Goal: Task Accomplishment & Management: Manage account settings

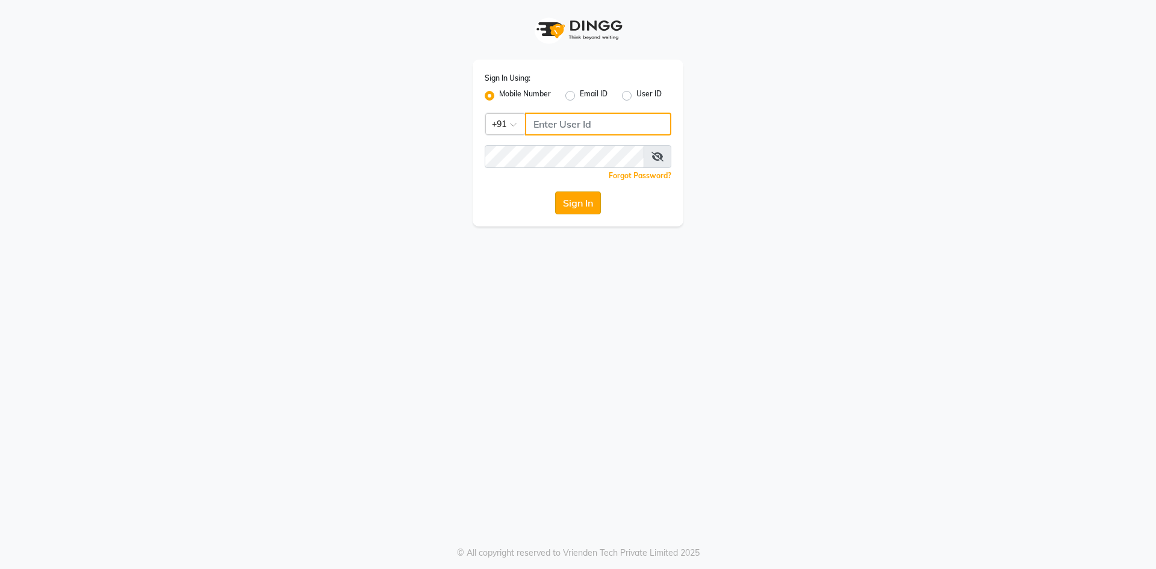
type input "7715996111"
click at [559, 195] on button "Sign In" at bounding box center [578, 202] width 46 height 23
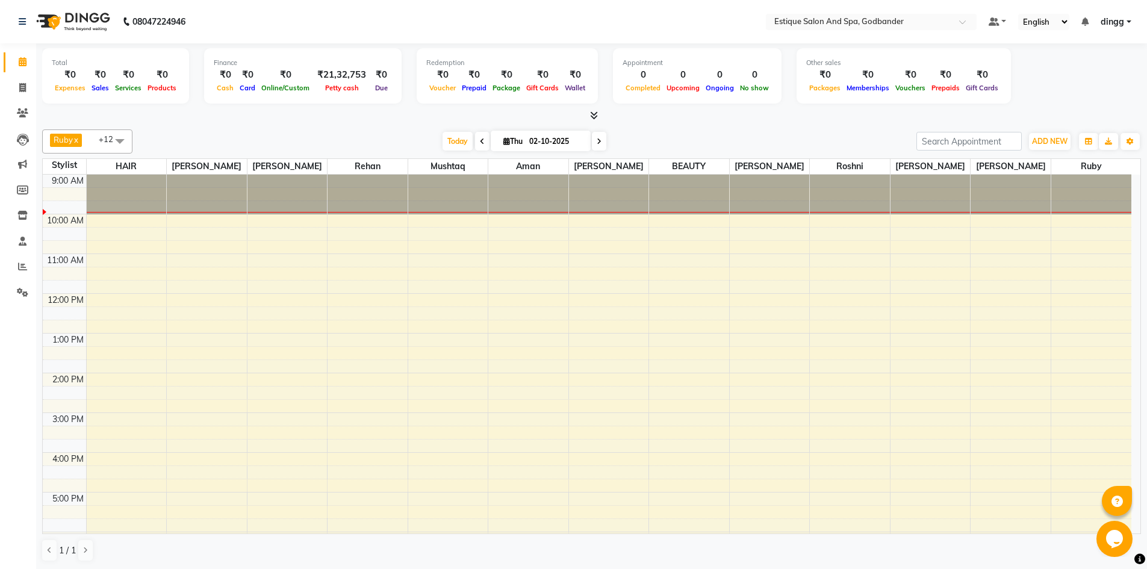
click at [475, 137] on span at bounding box center [482, 141] width 14 height 19
type input "01-10-2025"
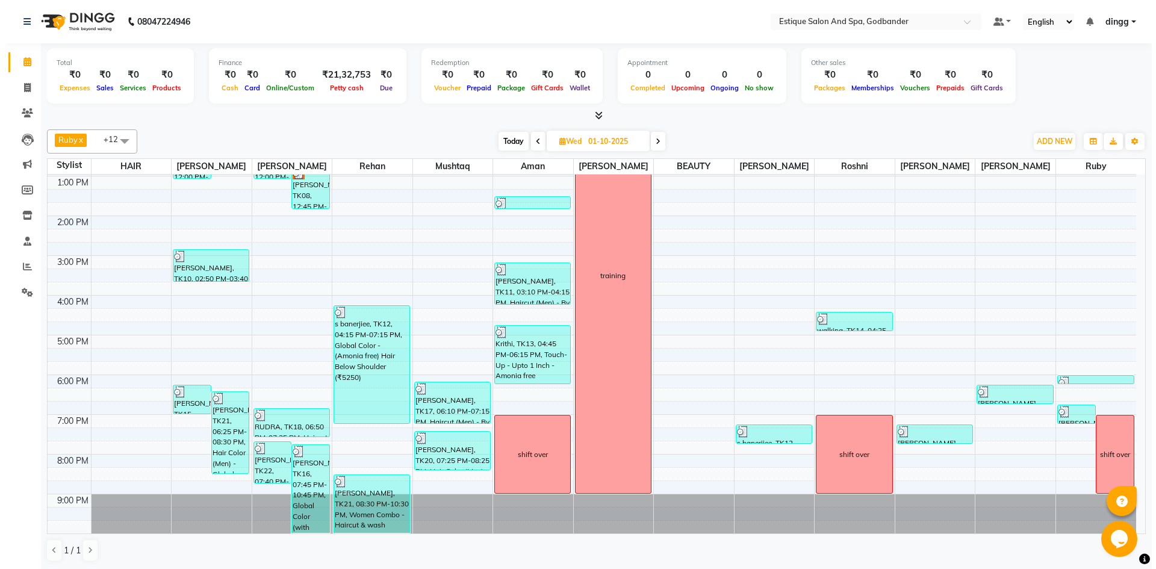
scroll to position [1, 0]
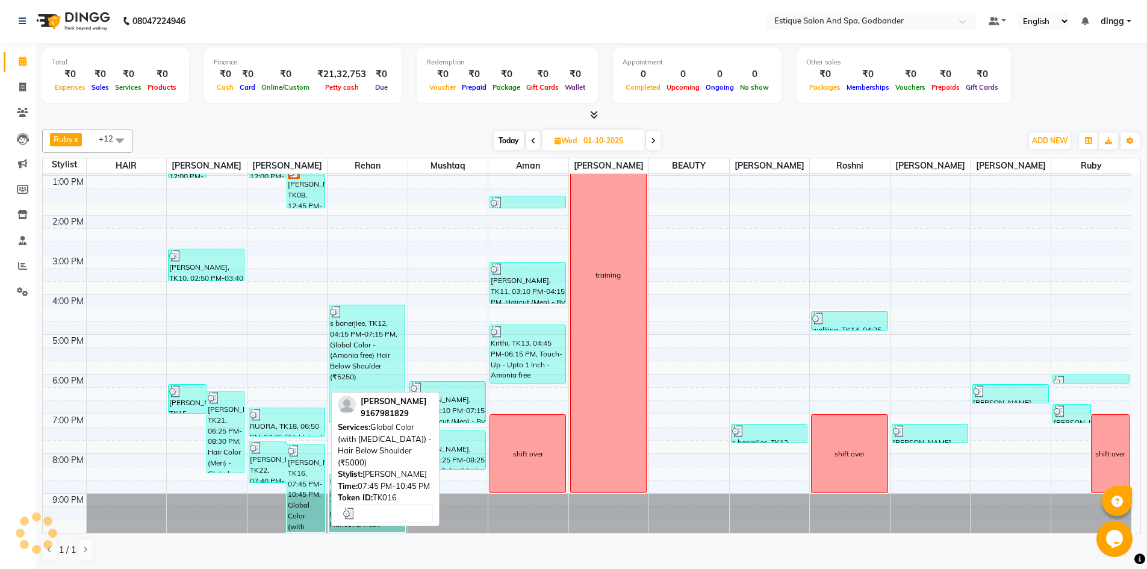
click at [300, 465] on div "[PERSON_NAME], TK16, 07:45 PM-10:45 PM, Global Color (with [MEDICAL_DATA]) - Ha…" at bounding box center [305, 488] width 37 height 88
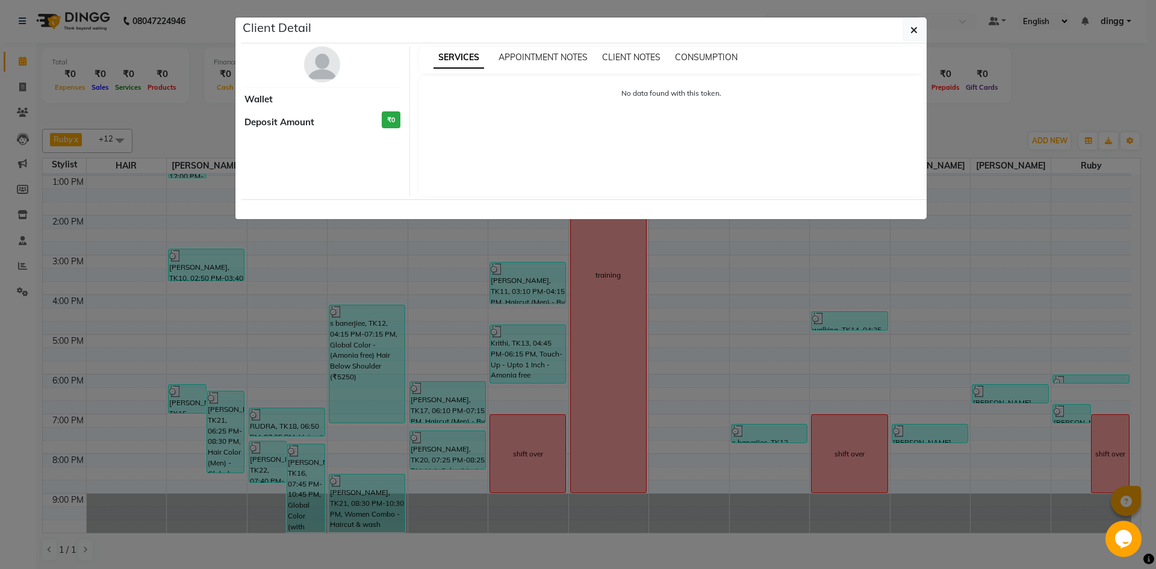
select select "3"
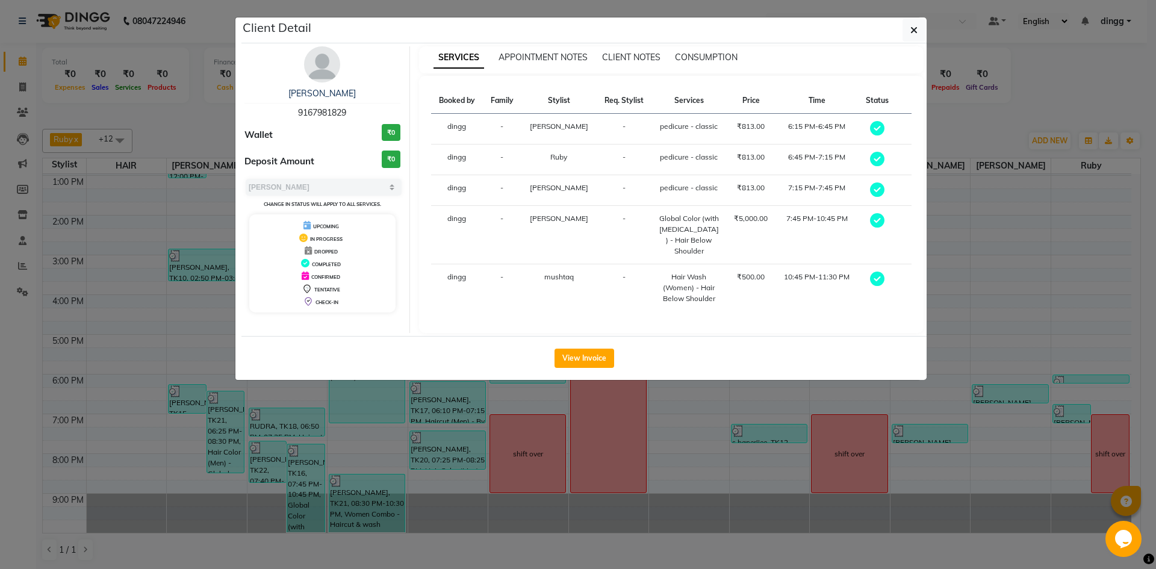
click at [309, 69] on img at bounding box center [322, 64] width 36 height 36
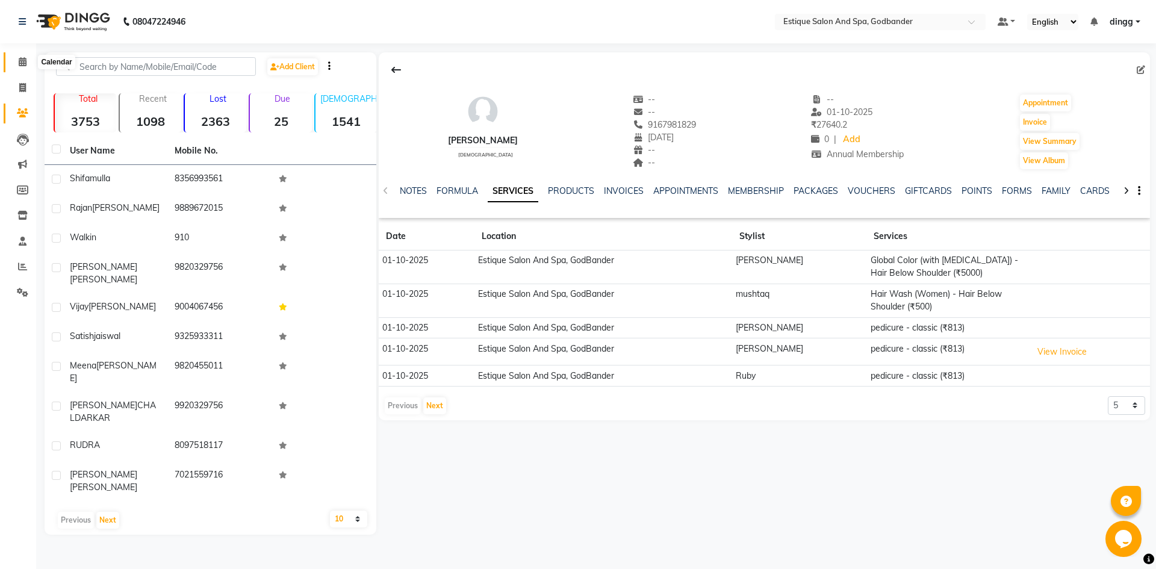
click at [20, 62] on icon at bounding box center [23, 61] width 8 height 9
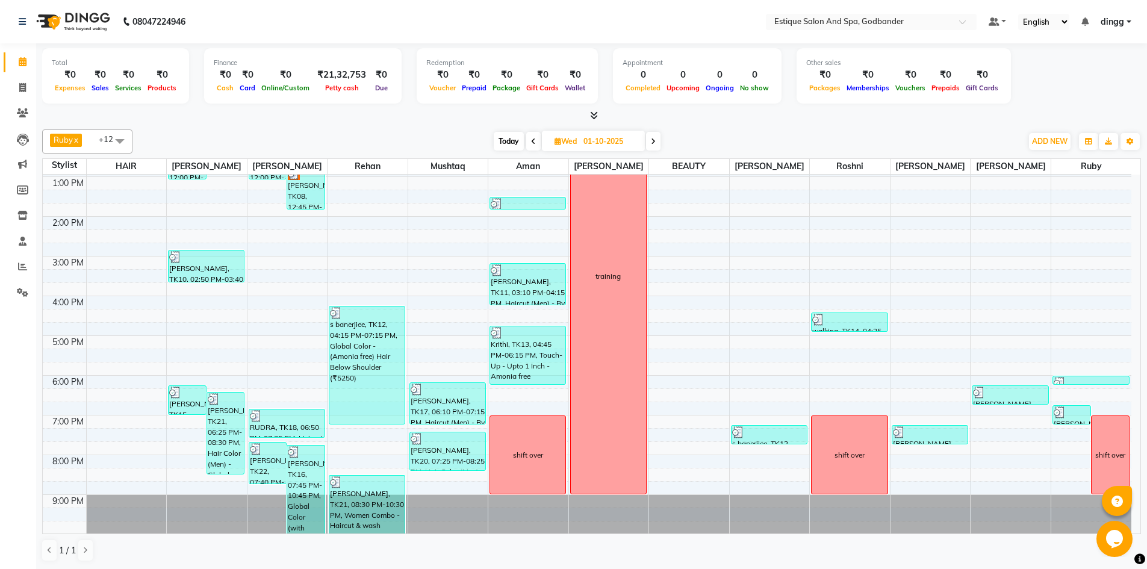
scroll to position [157, 0]
click at [655, 138] on icon at bounding box center [653, 141] width 5 height 7
type input "02-10-2025"
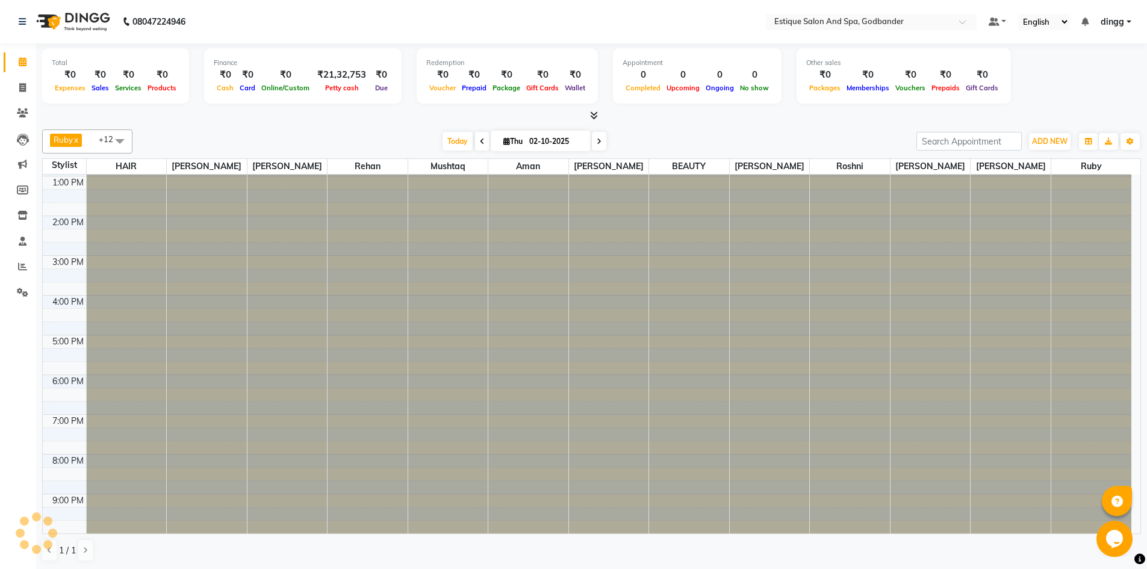
scroll to position [40, 0]
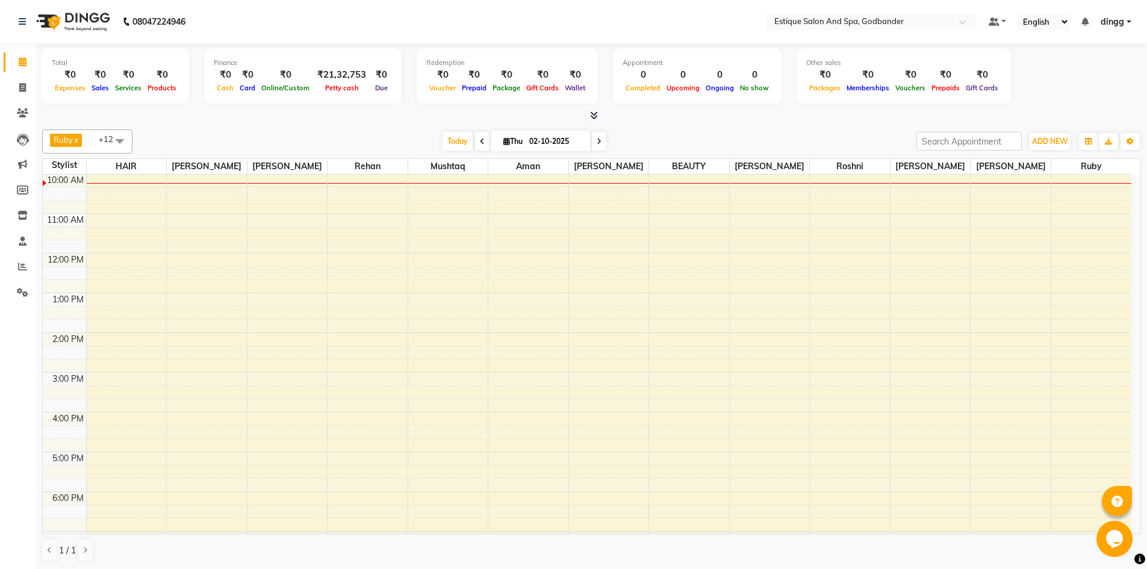
click at [901, 332] on div "9:00 AM 10:00 AM 11:00 AM 12:00 PM 1:00 PM 2:00 PM 3:00 PM 4:00 PM 5:00 PM 6:00…" at bounding box center [587, 392] width 1088 height 516
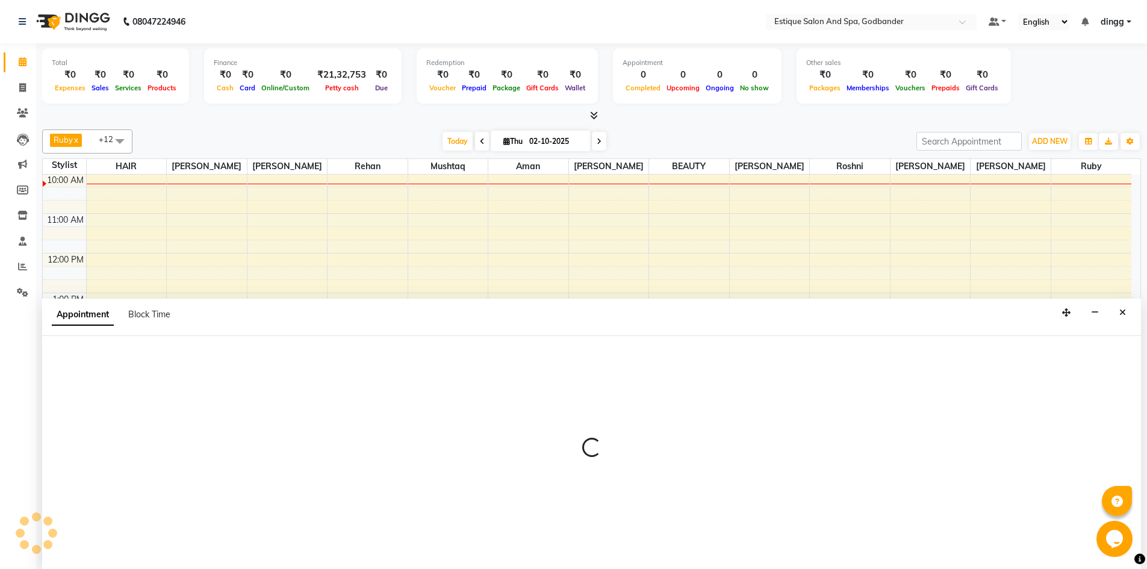
scroll to position [1, 0]
select select "79805"
select select "825"
select select "tentative"
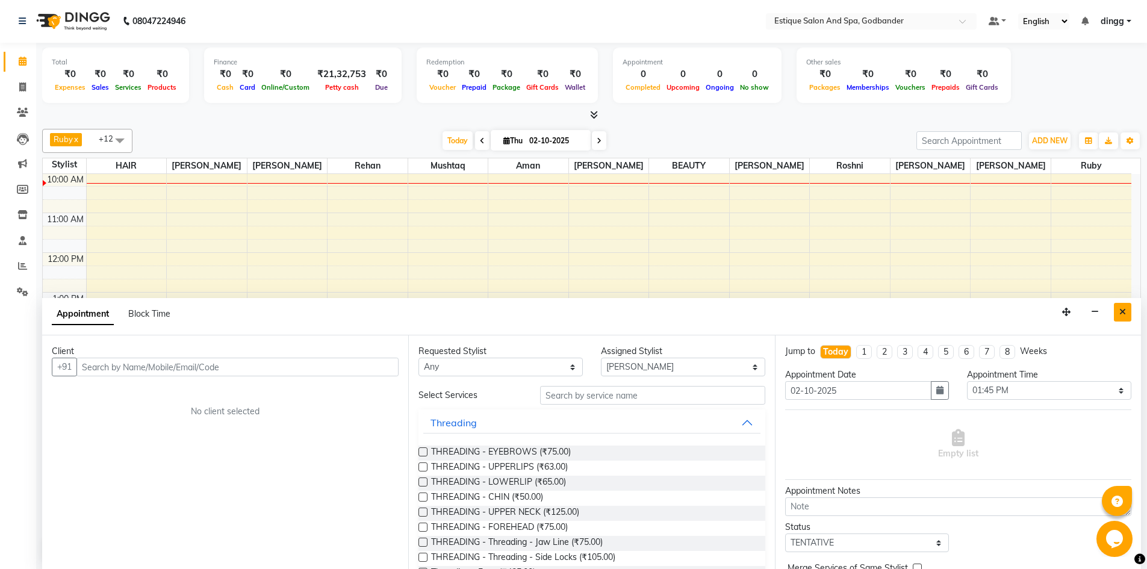
click at [1117, 303] on button "Close" at bounding box center [1121, 312] width 17 height 19
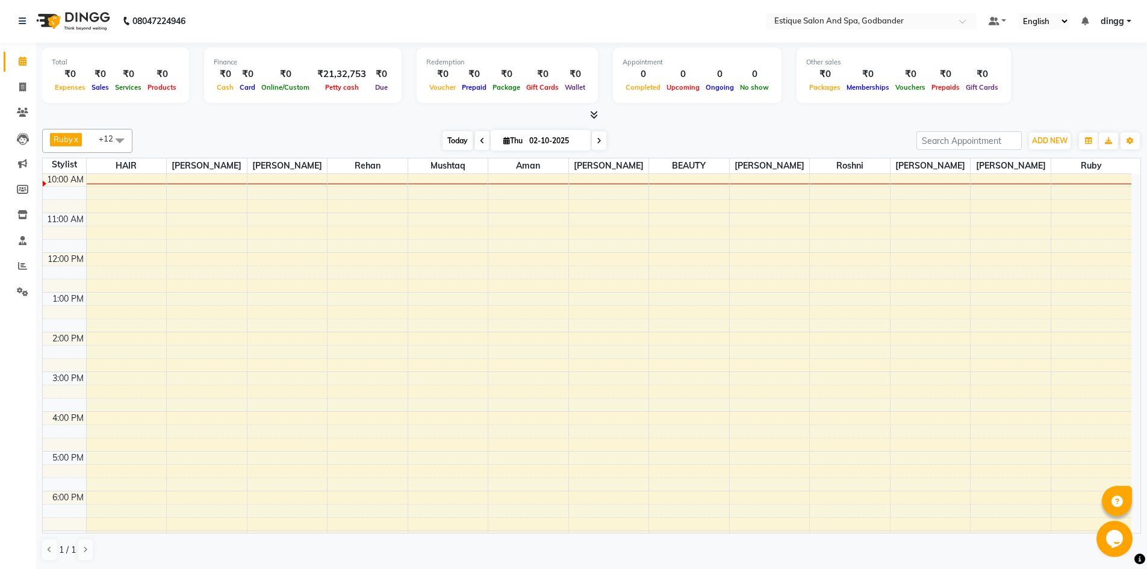
click at [456, 146] on span "Today" at bounding box center [457, 140] width 30 height 19
click at [457, 142] on span "Today" at bounding box center [457, 140] width 30 height 19
click at [483, 139] on span at bounding box center [482, 140] width 14 height 19
type input "01-10-2025"
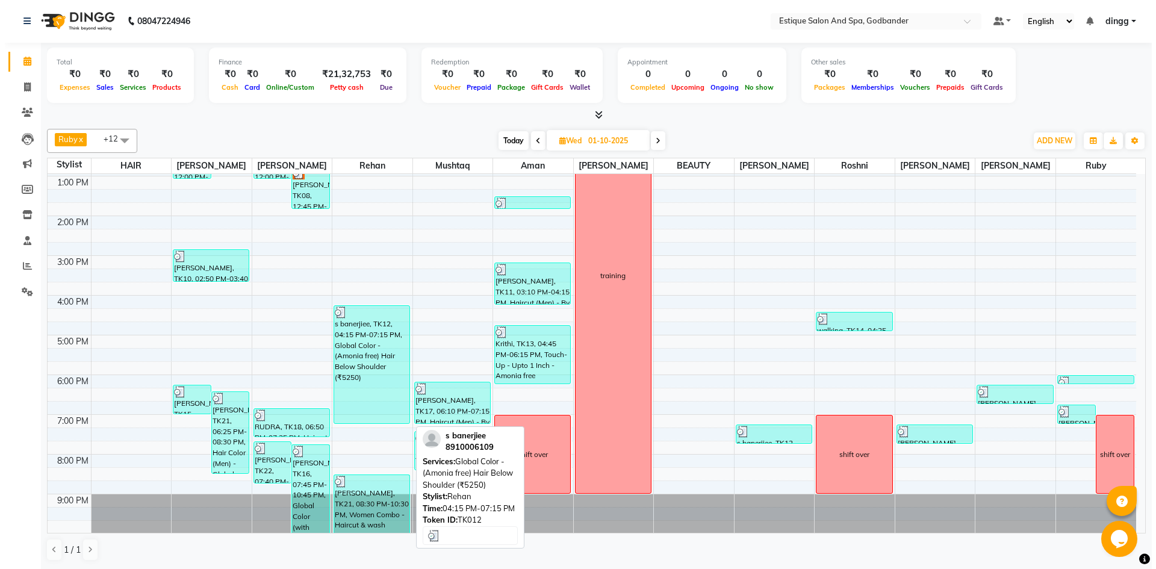
scroll to position [157, 0]
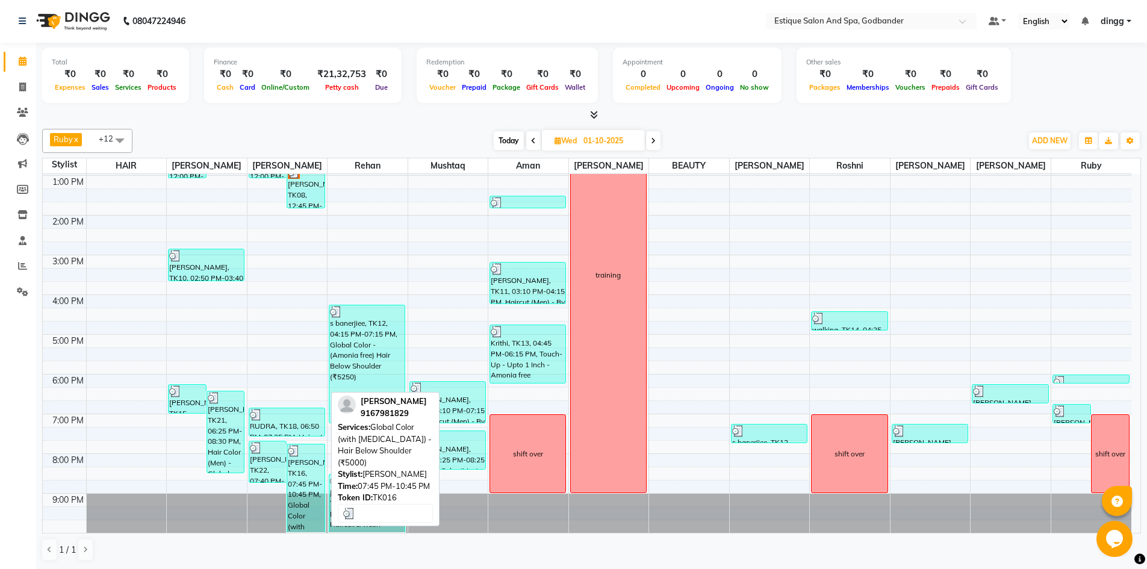
click at [305, 483] on div "[PERSON_NAME], TK16, 07:45 PM-10:45 PM, Global Color (with [MEDICAL_DATA]) - Ha…" at bounding box center [305, 488] width 37 height 88
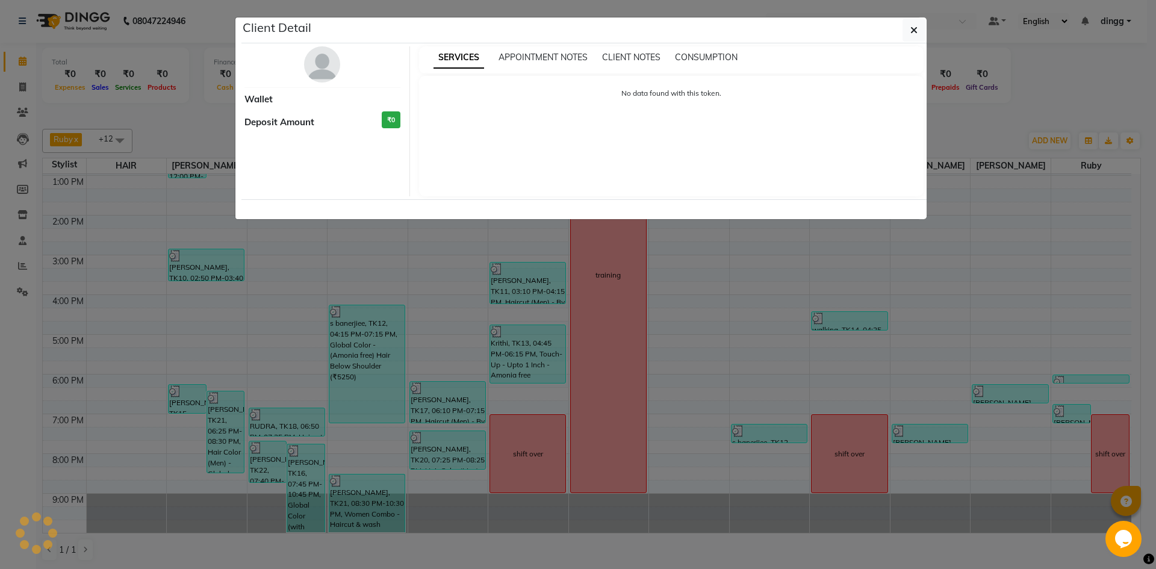
select select "3"
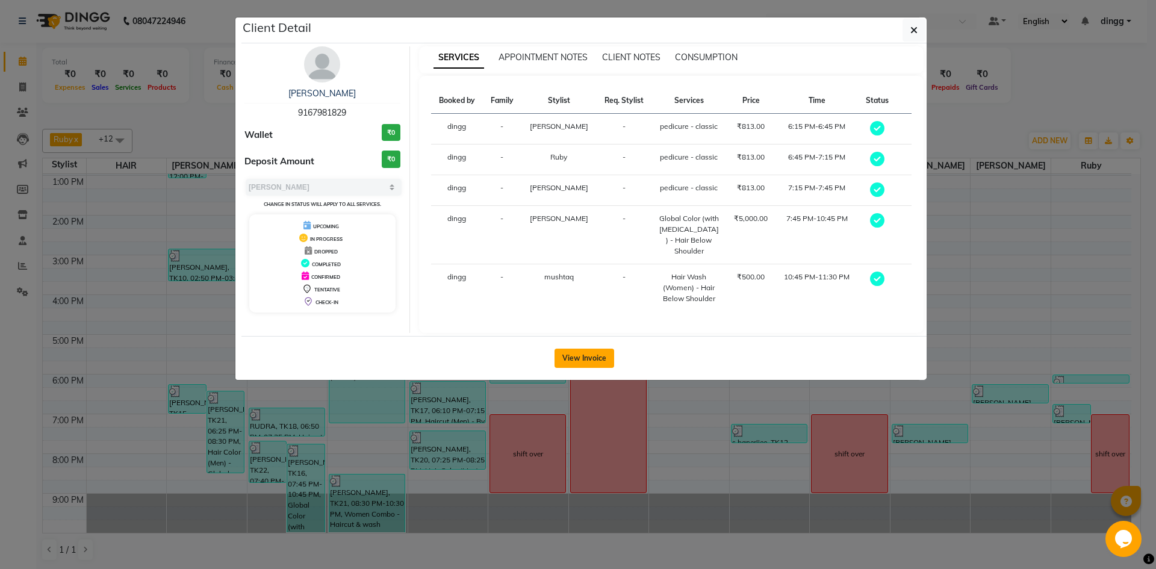
click at [577, 338] on div "View Invoice" at bounding box center [583, 358] width 685 height 44
click at [577, 348] on button "View Invoice" at bounding box center [584, 357] width 60 height 19
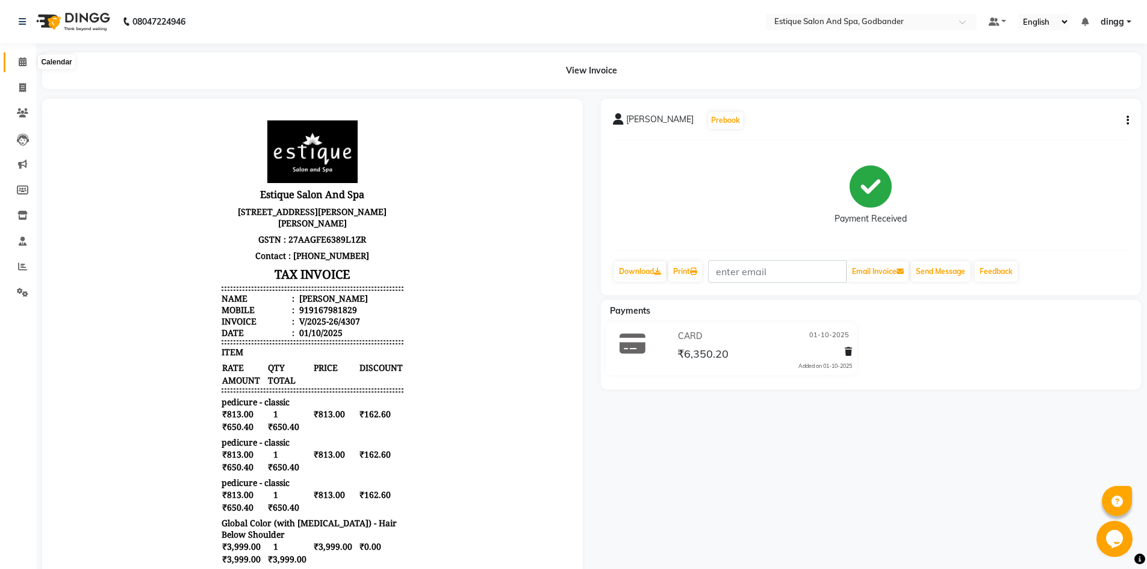
click at [28, 61] on span at bounding box center [22, 62] width 21 height 14
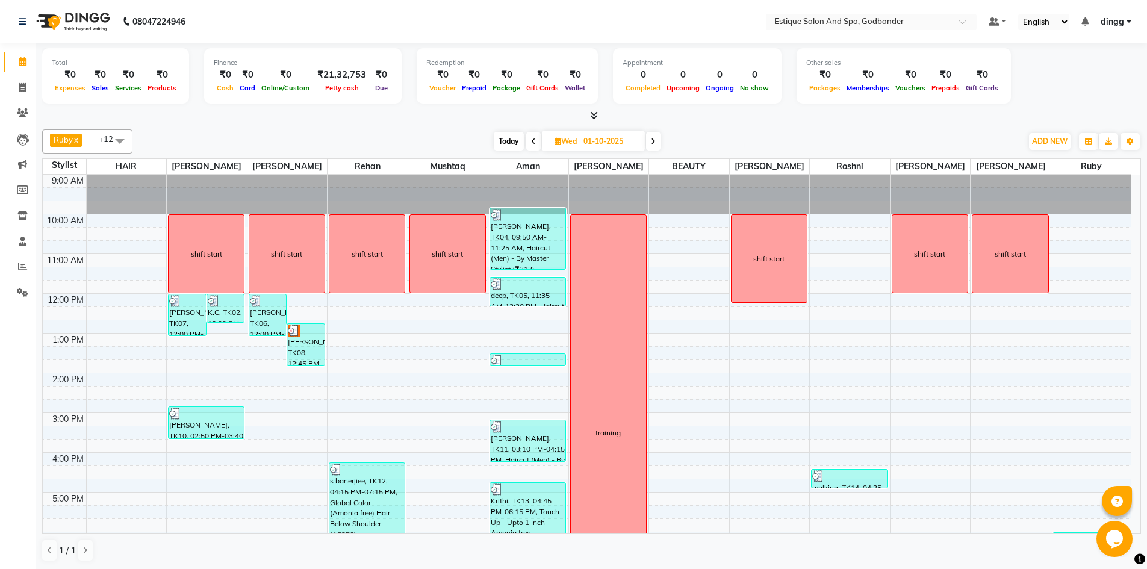
click at [520, 134] on span "Today" at bounding box center [509, 141] width 30 height 19
type input "02-10-2025"
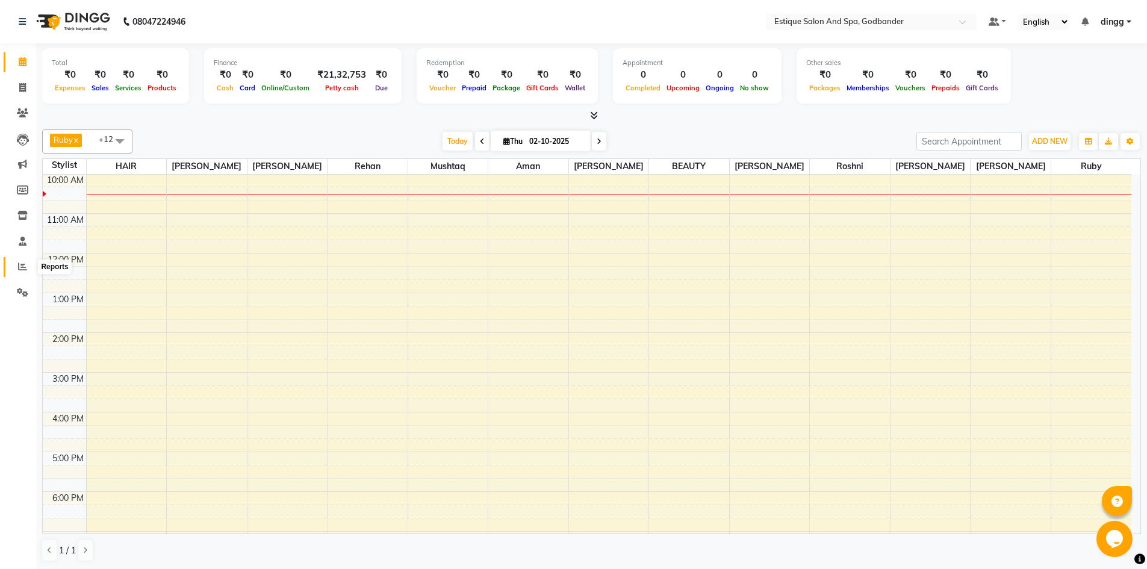
click at [17, 265] on span at bounding box center [22, 267] width 21 height 14
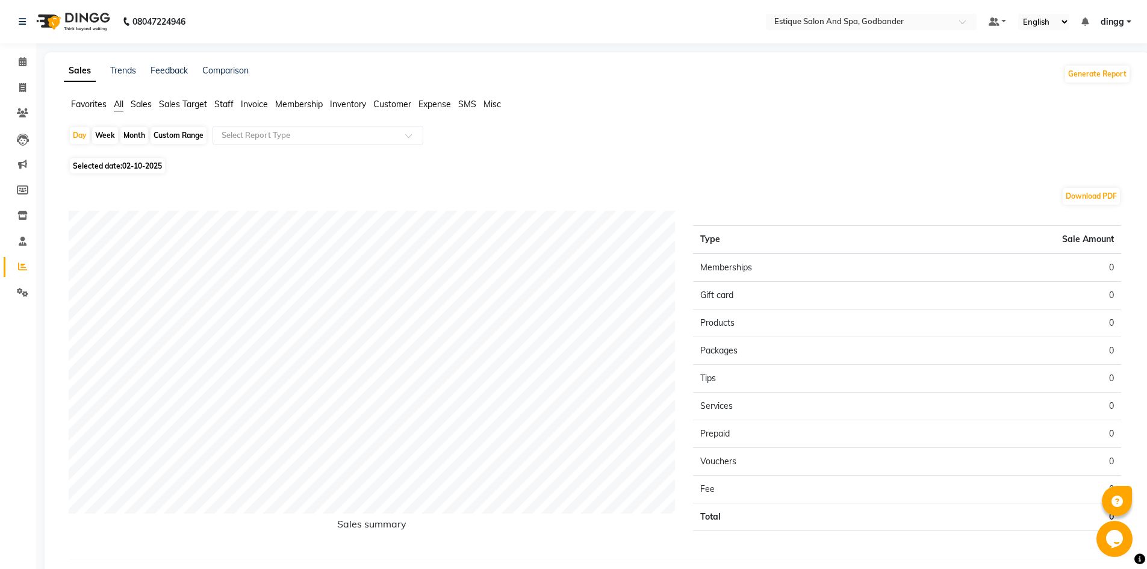
click at [135, 133] on div "Month" at bounding box center [134, 135] width 28 height 17
select select "10"
select select "2025"
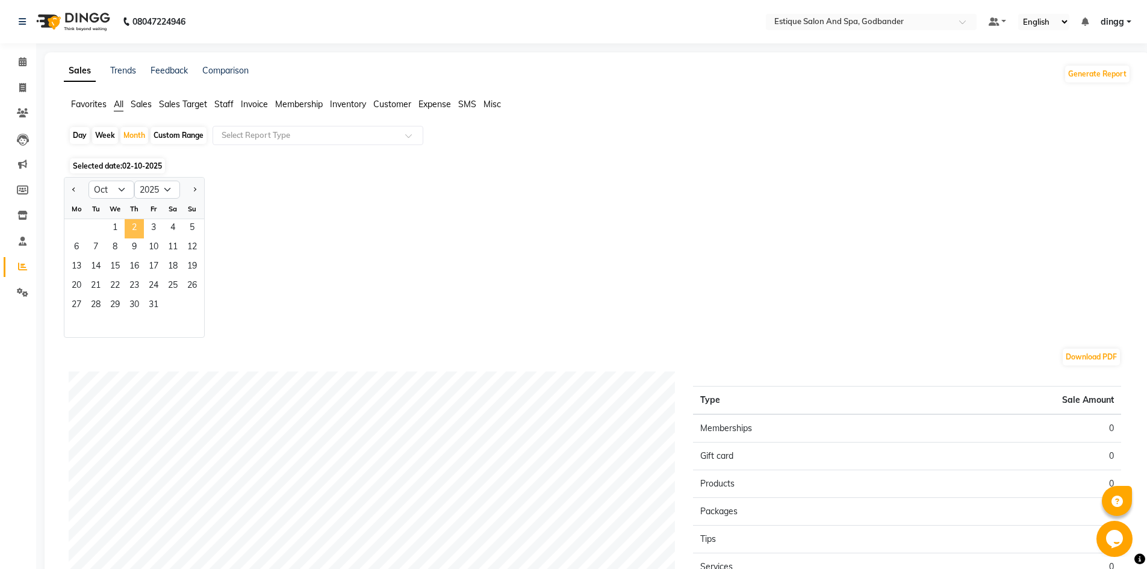
click at [128, 225] on span "2" at bounding box center [134, 228] width 19 height 19
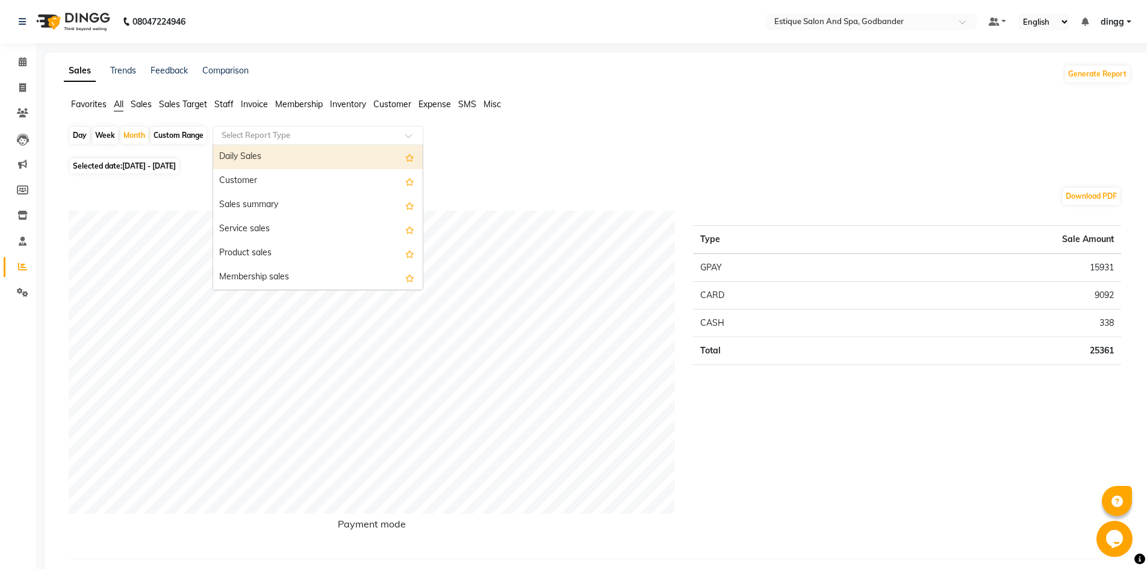
click at [282, 137] on input "text" at bounding box center [305, 135] width 173 height 12
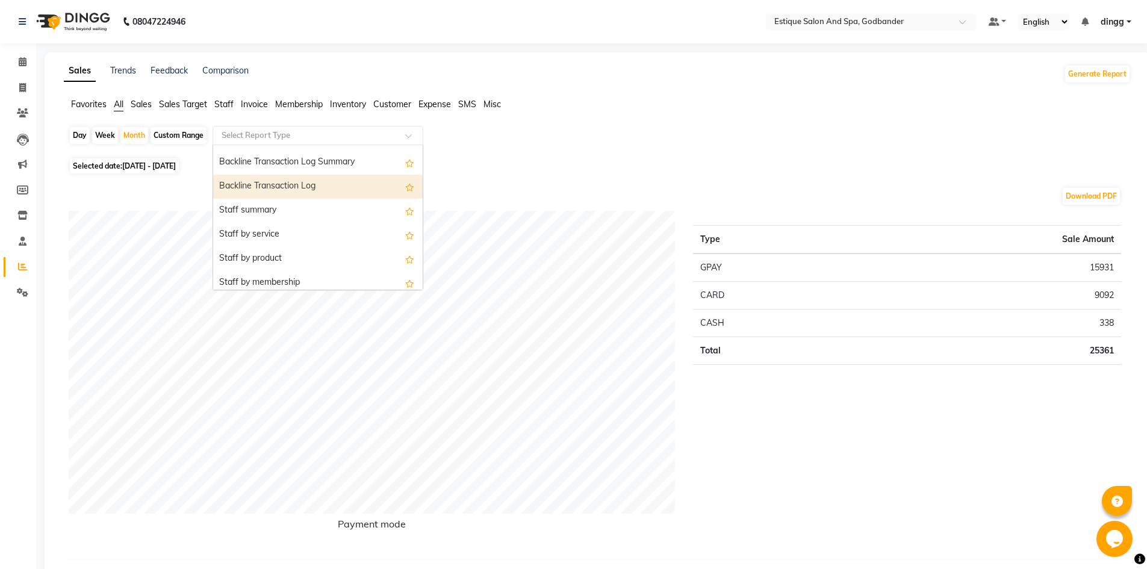
scroll to position [361, 0]
click at [272, 176] on div "Staff summary" at bounding box center [317, 181] width 209 height 24
select select "filtered_report"
select select "csv"
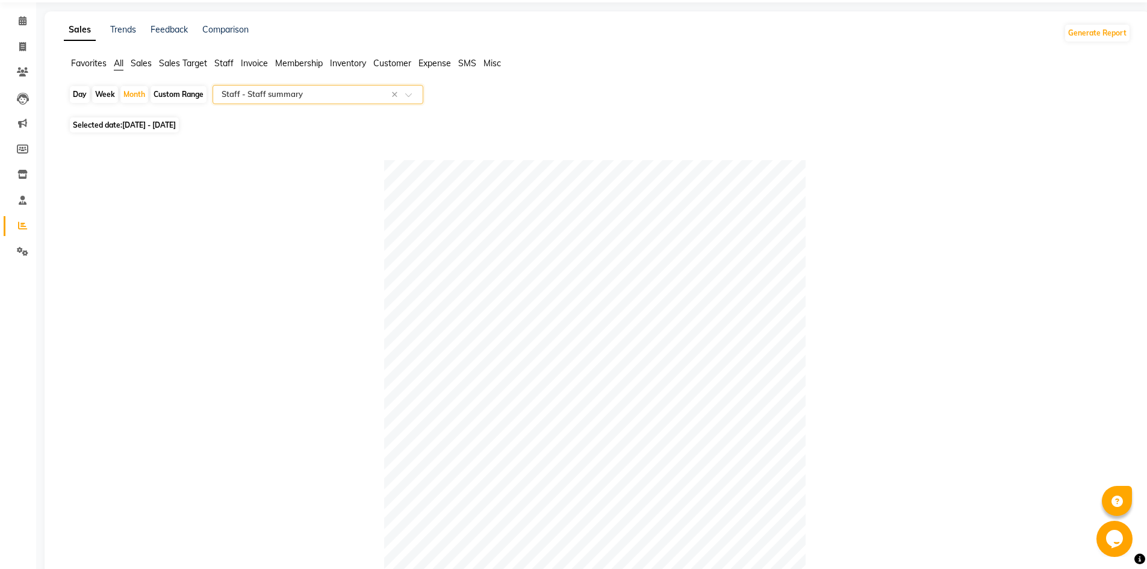
scroll to position [0, 0]
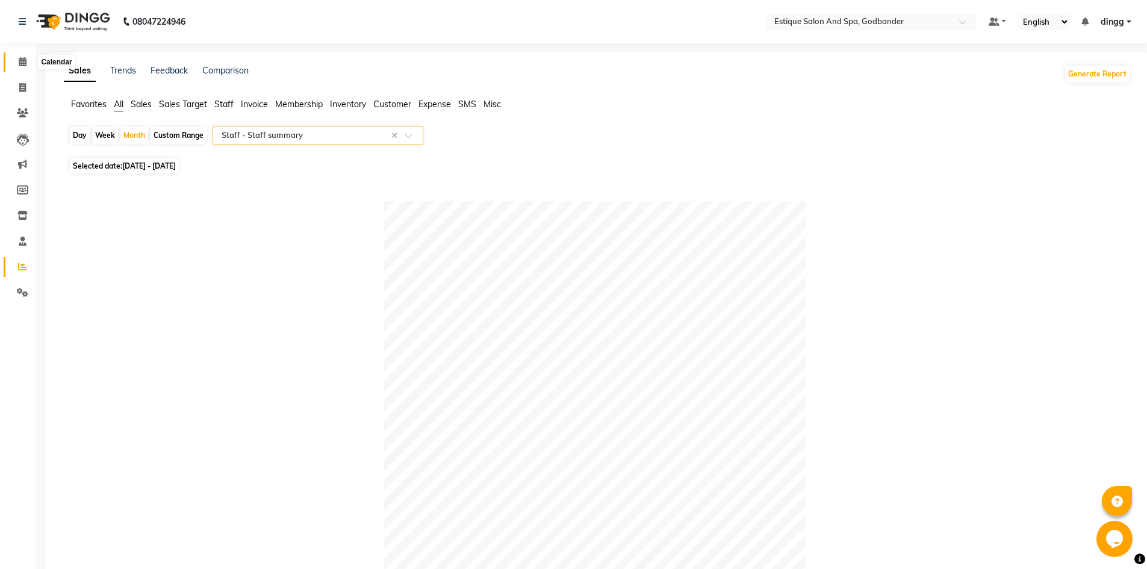
click at [25, 63] on icon at bounding box center [23, 61] width 8 height 9
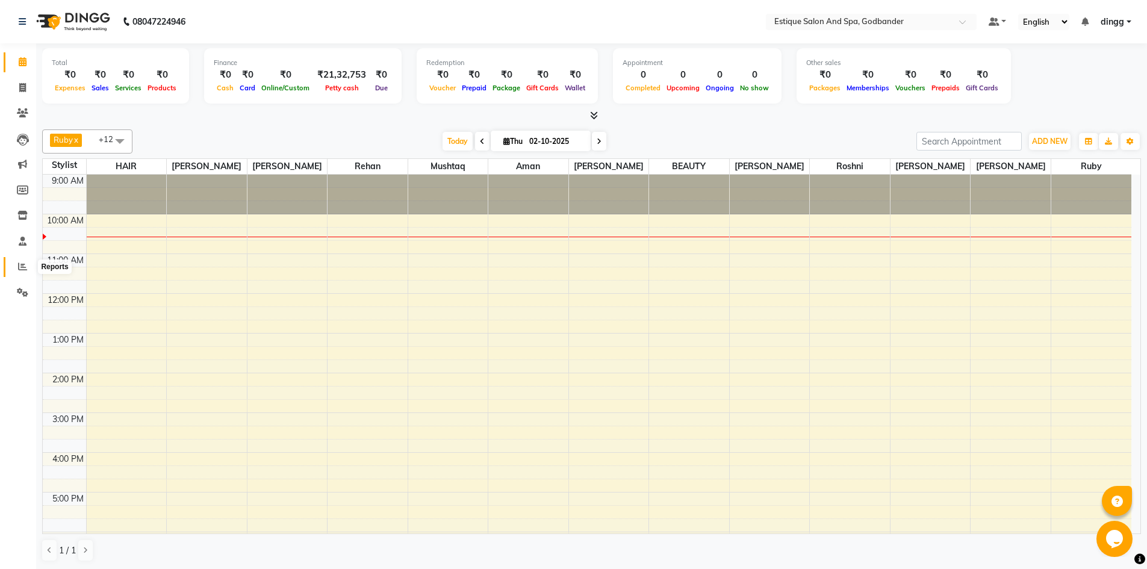
click at [25, 269] on icon at bounding box center [22, 266] width 9 height 9
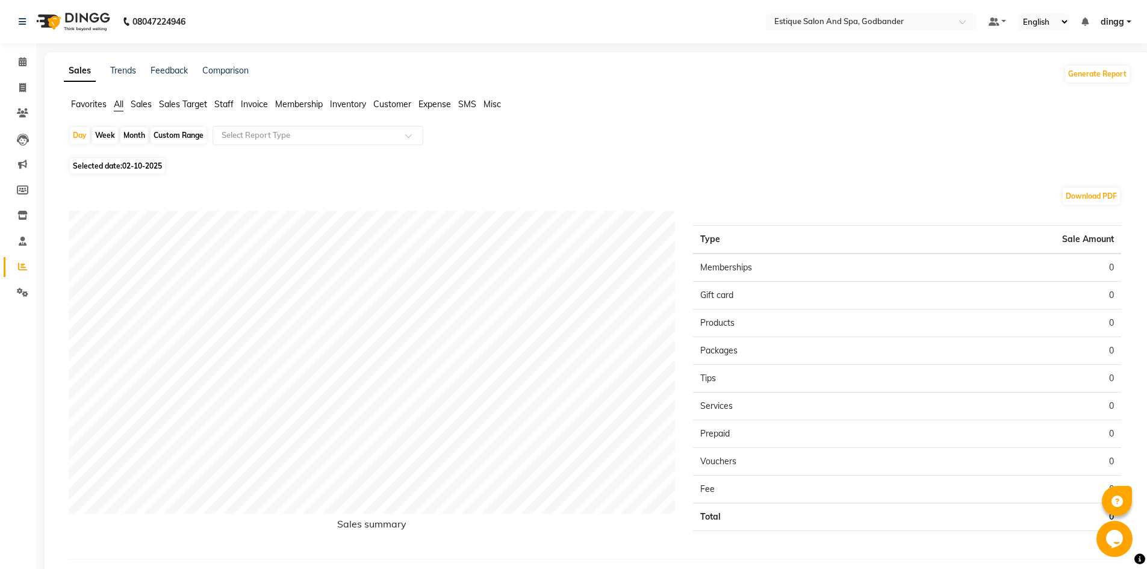
click at [135, 133] on div "Month" at bounding box center [134, 135] width 28 height 17
select select "10"
select select "2025"
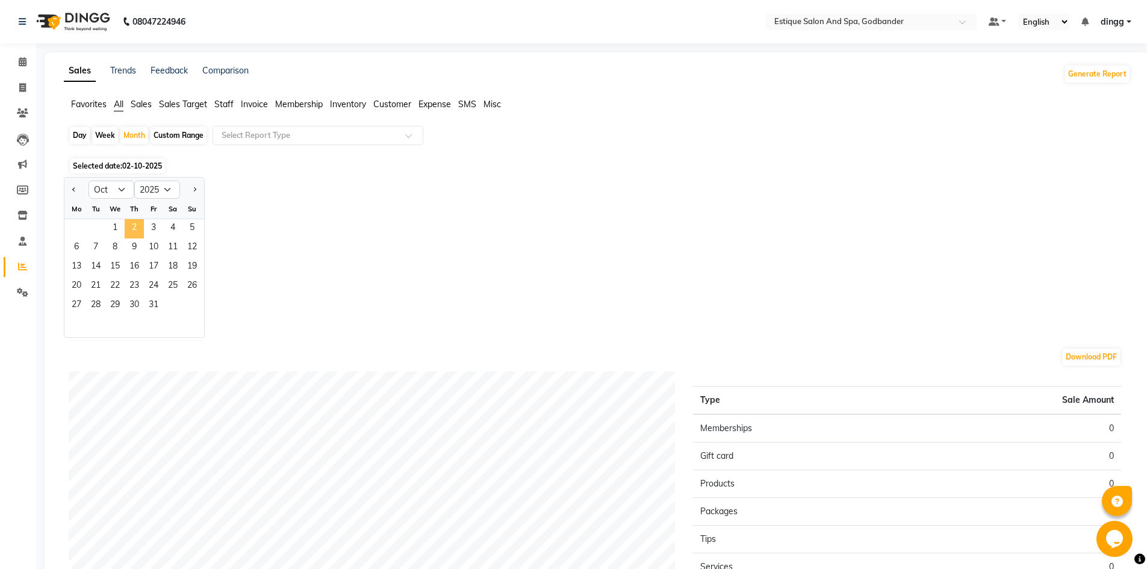
click at [137, 229] on span "2" at bounding box center [134, 228] width 19 height 19
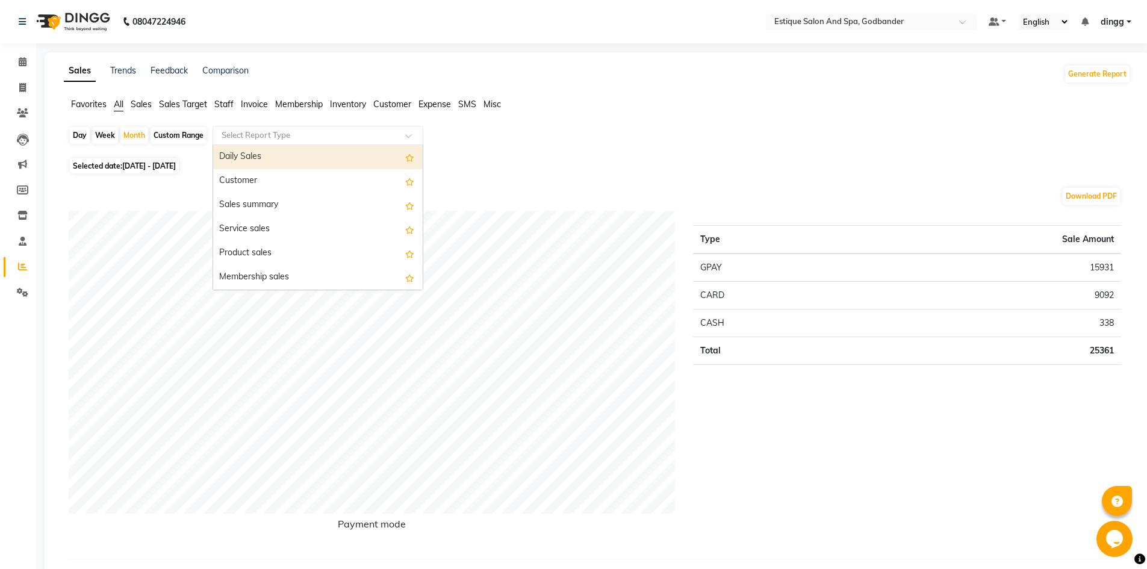
click at [273, 132] on input "text" at bounding box center [305, 135] width 173 height 12
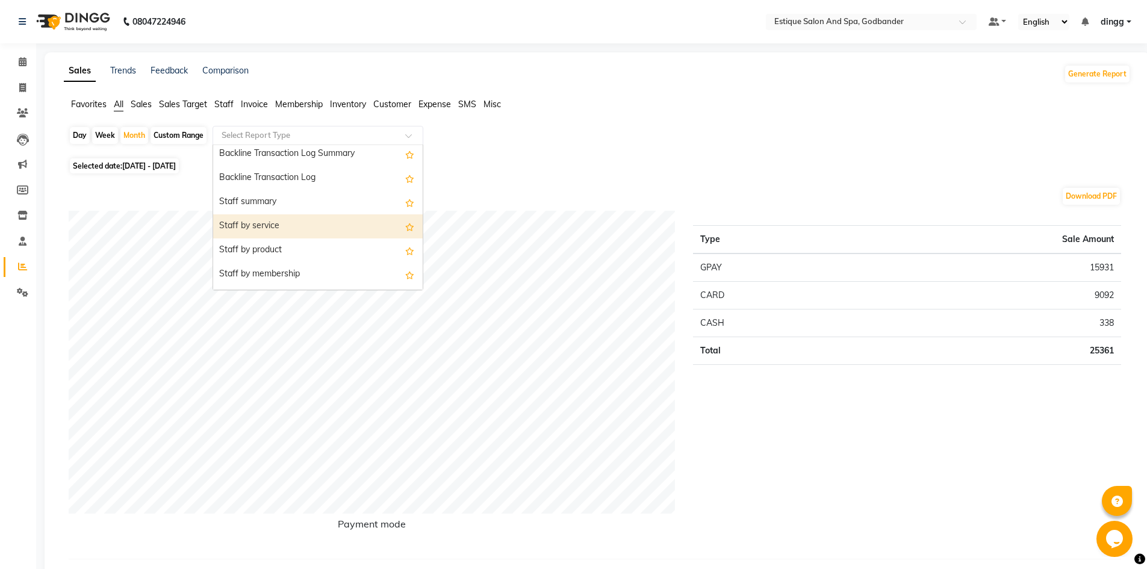
scroll to position [361, 0]
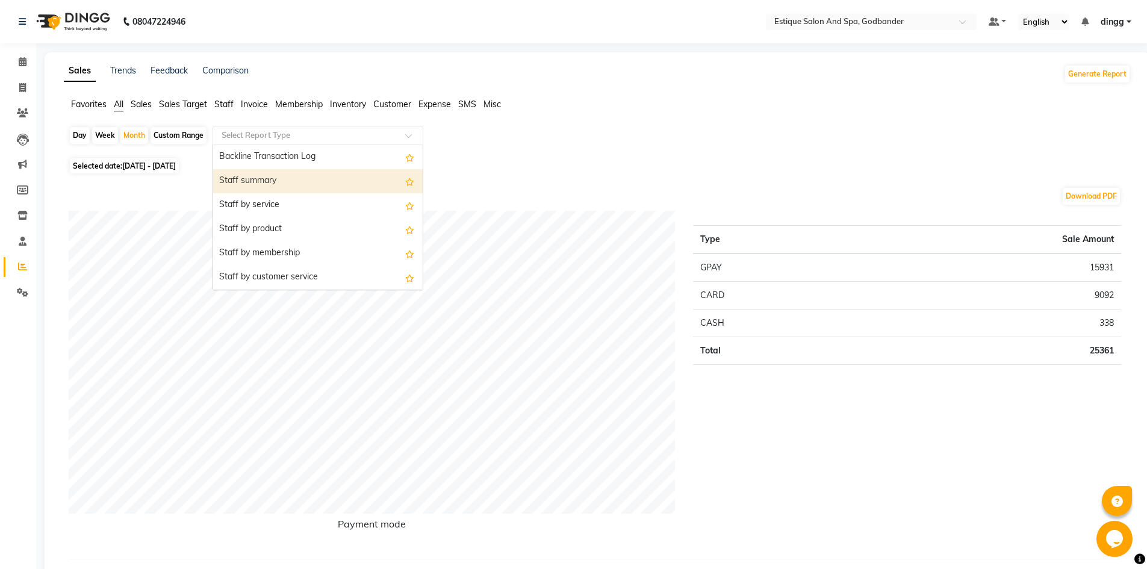
click at [266, 182] on div "Staff summary" at bounding box center [317, 181] width 209 height 24
select select "filtered_report"
select select "csv"
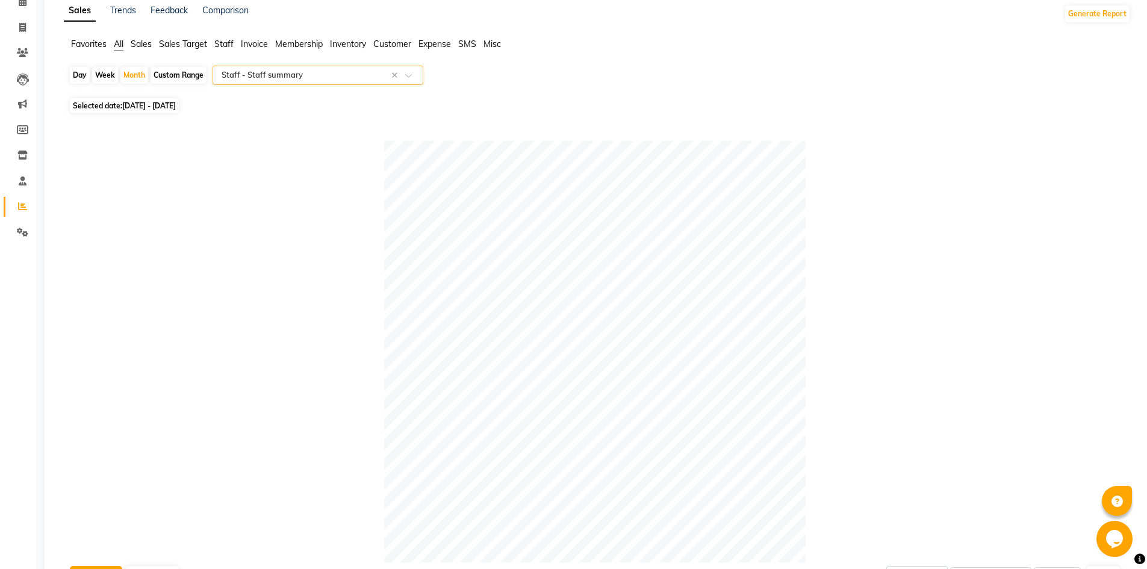
scroll to position [0, 0]
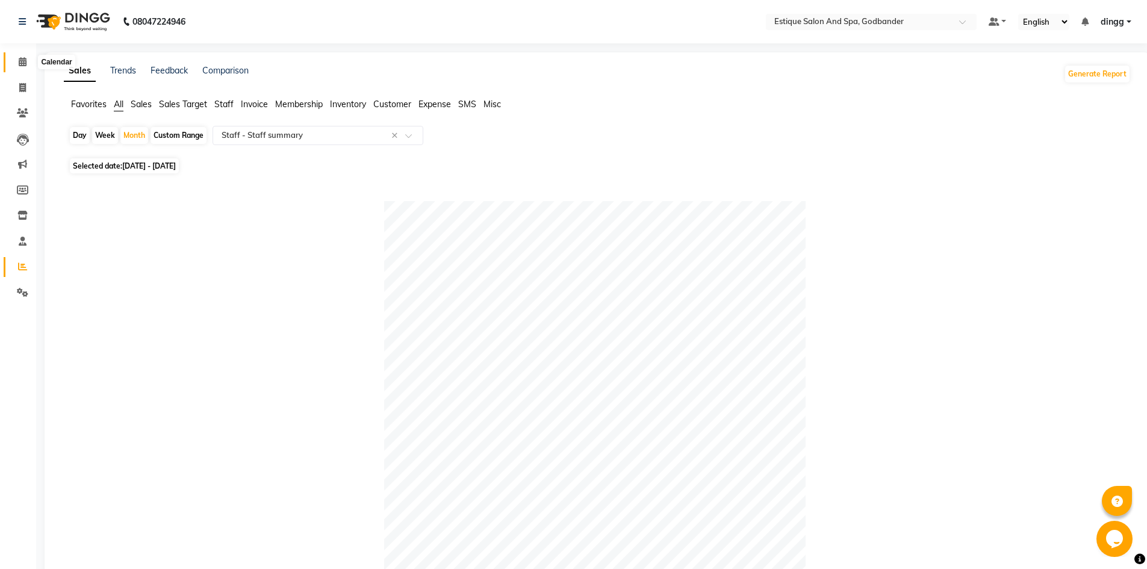
click at [26, 57] on span at bounding box center [22, 62] width 21 height 14
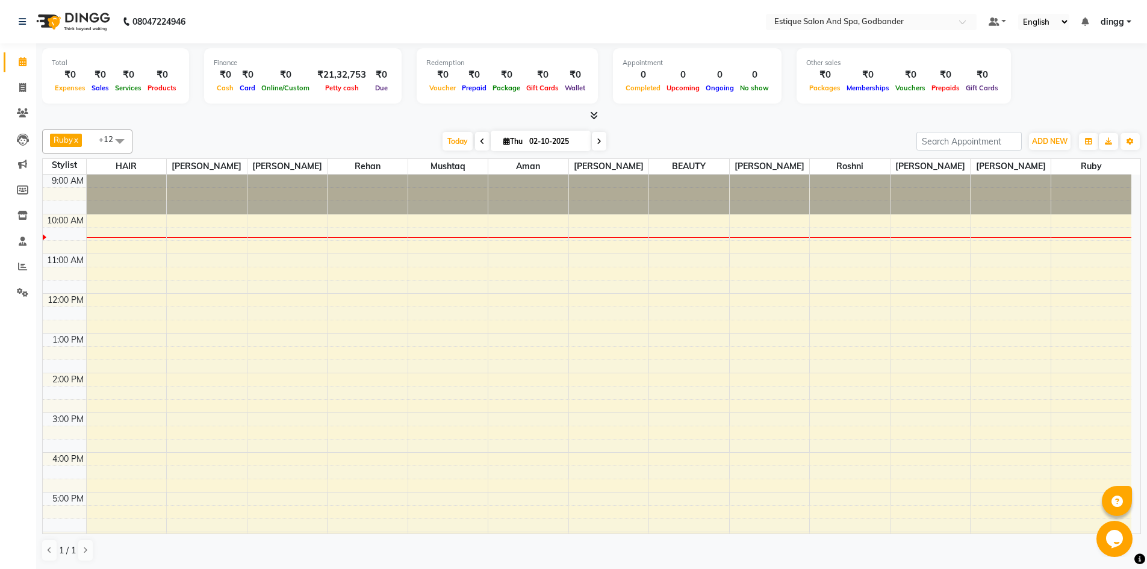
click at [475, 138] on span at bounding box center [482, 141] width 14 height 19
type input "01-10-2025"
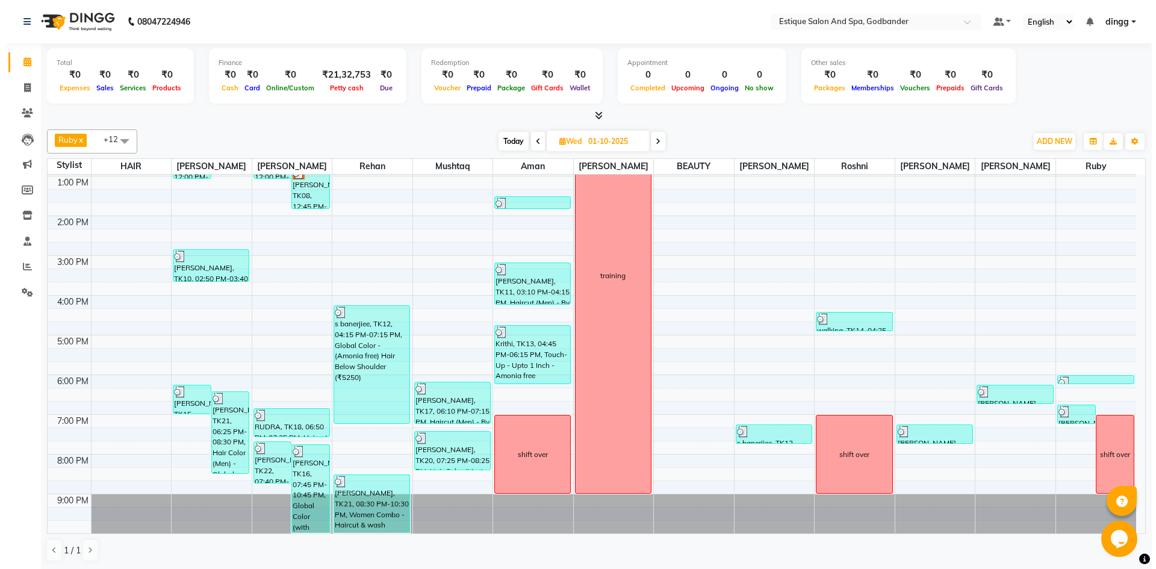
scroll to position [1, 0]
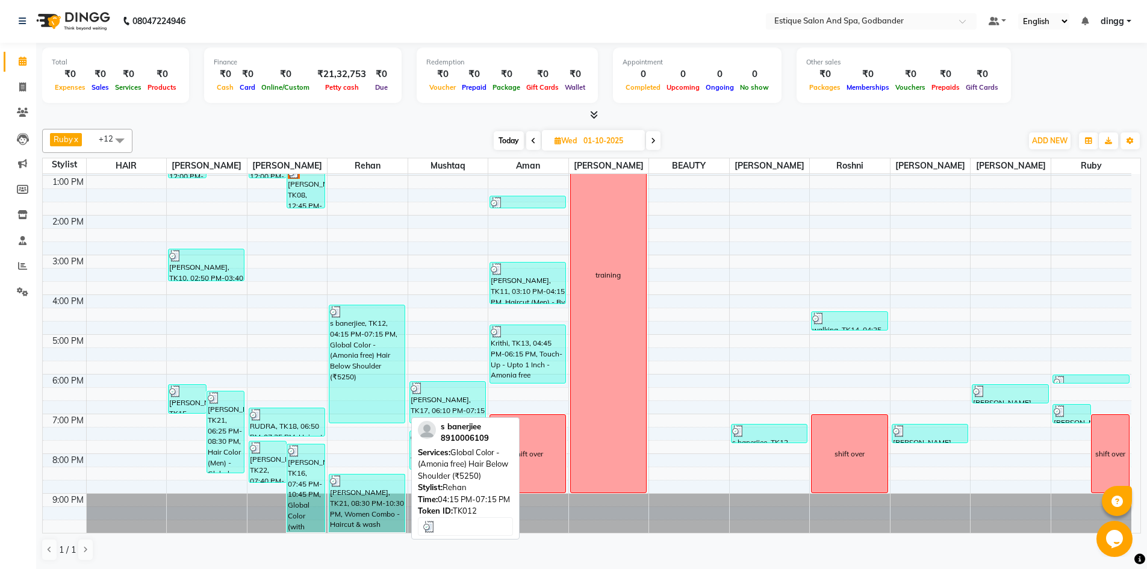
click at [347, 346] on div "s banerjiee, TK12, 04:15 PM-07:15 PM, Global Color - (Amonia free) Hair Below S…" at bounding box center [366, 363] width 75 height 117
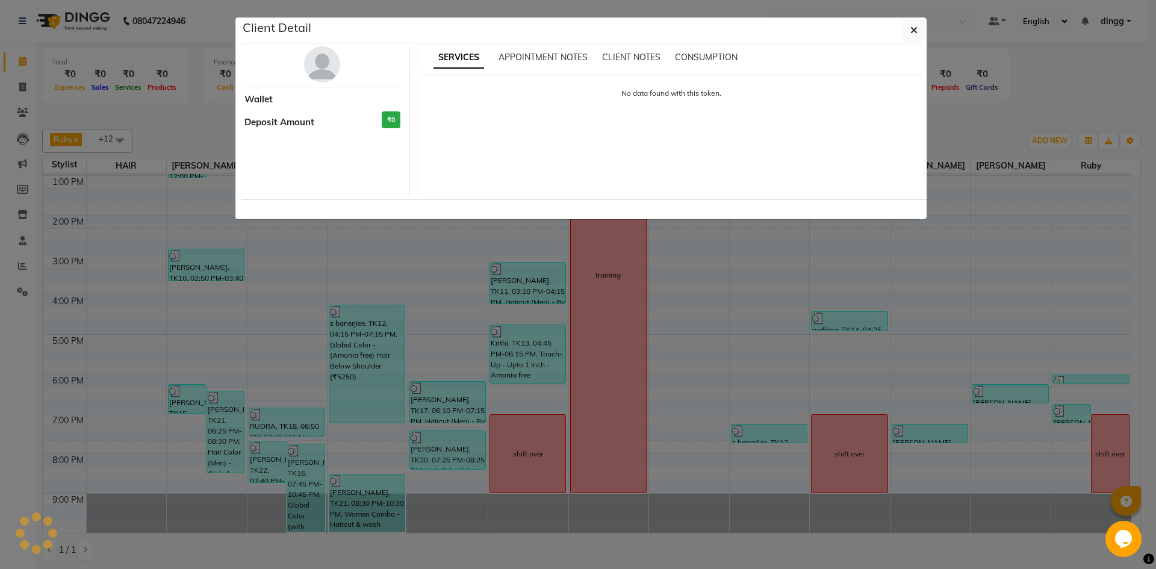
select select "3"
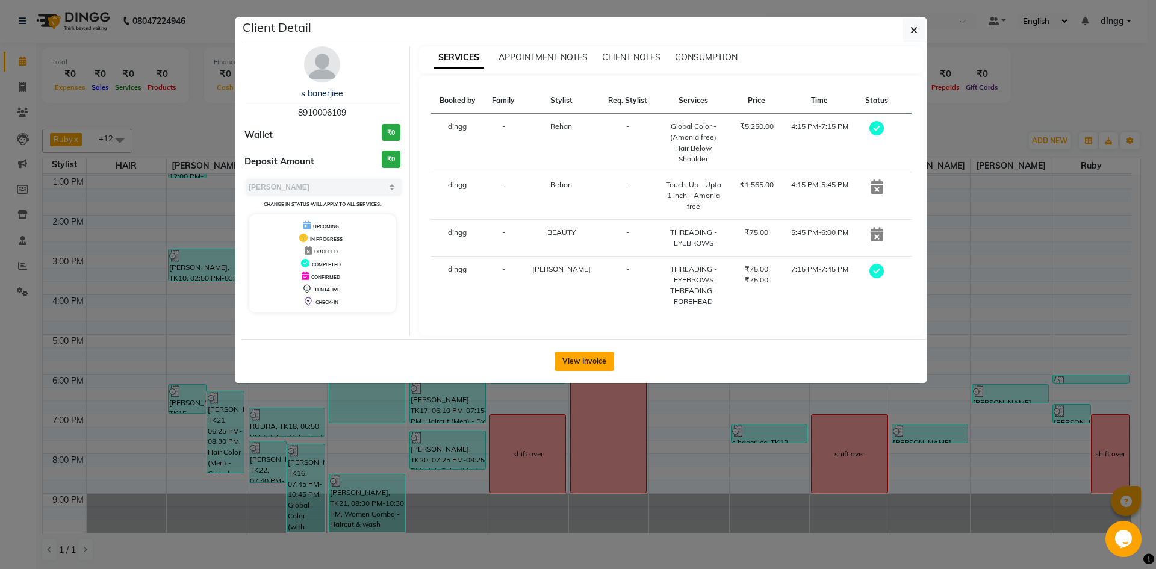
click at [567, 351] on button "View Invoice" at bounding box center [584, 360] width 60 height 19
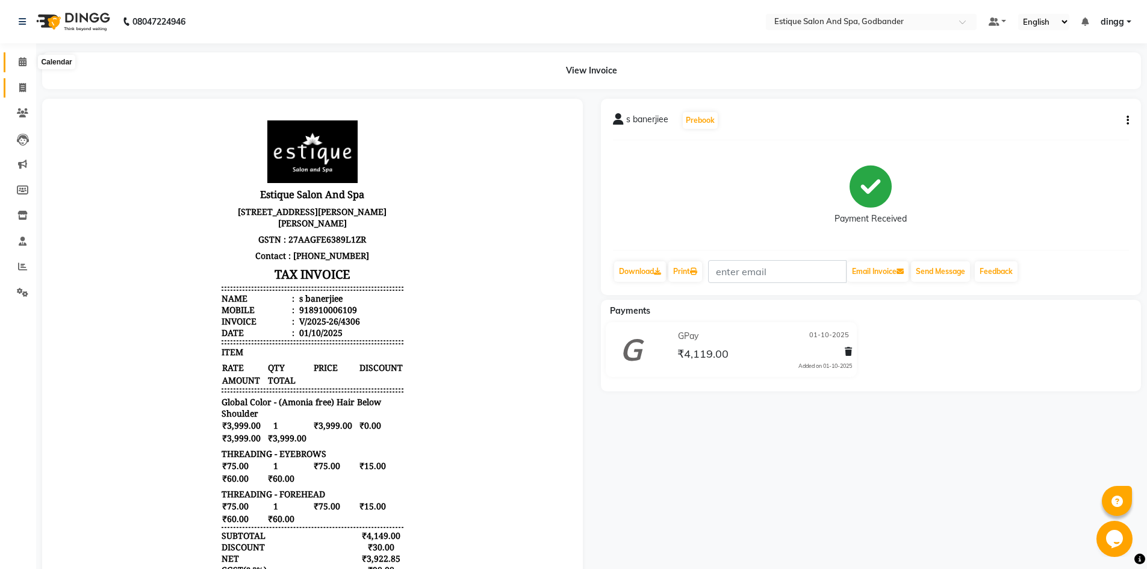
drag, startPoint x: 19, startPoint y: 58, endPoint x: 25, endPoint y: 79, distance: 21.9
click at [19, 58] on icon at bounding box center [23, 61] width 8 height 9
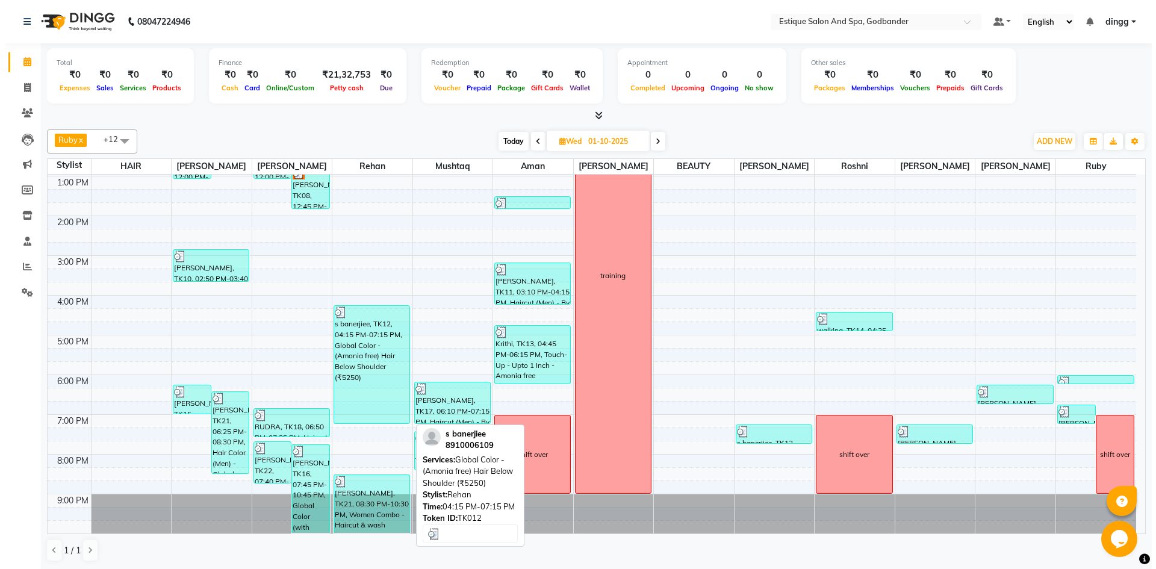
scroll to position [1, 0]
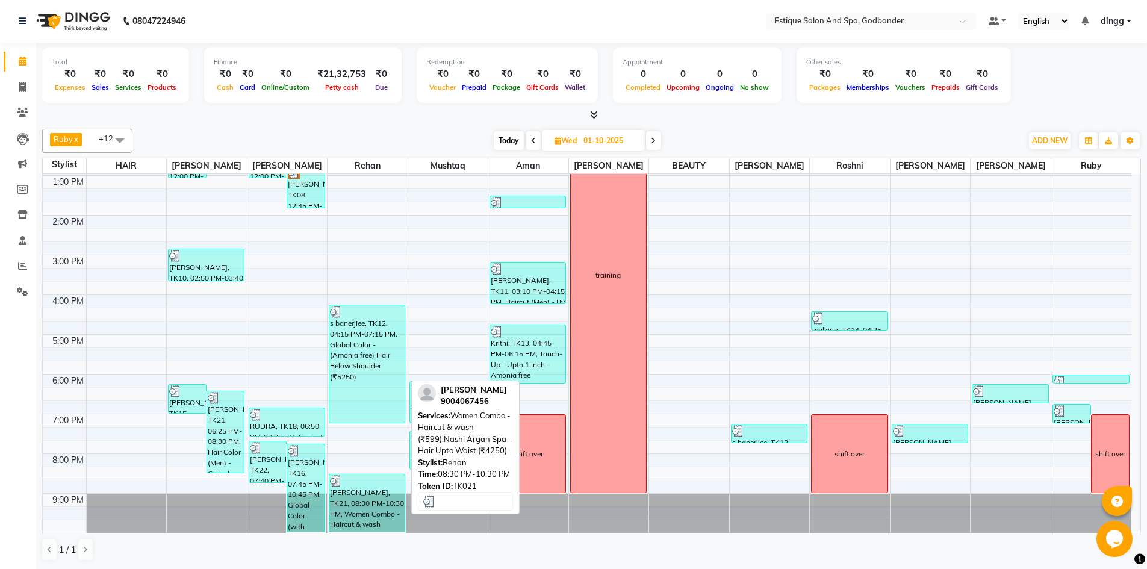
click at [371, 483] on div at bounding box center [367, 481] width 74 height 12
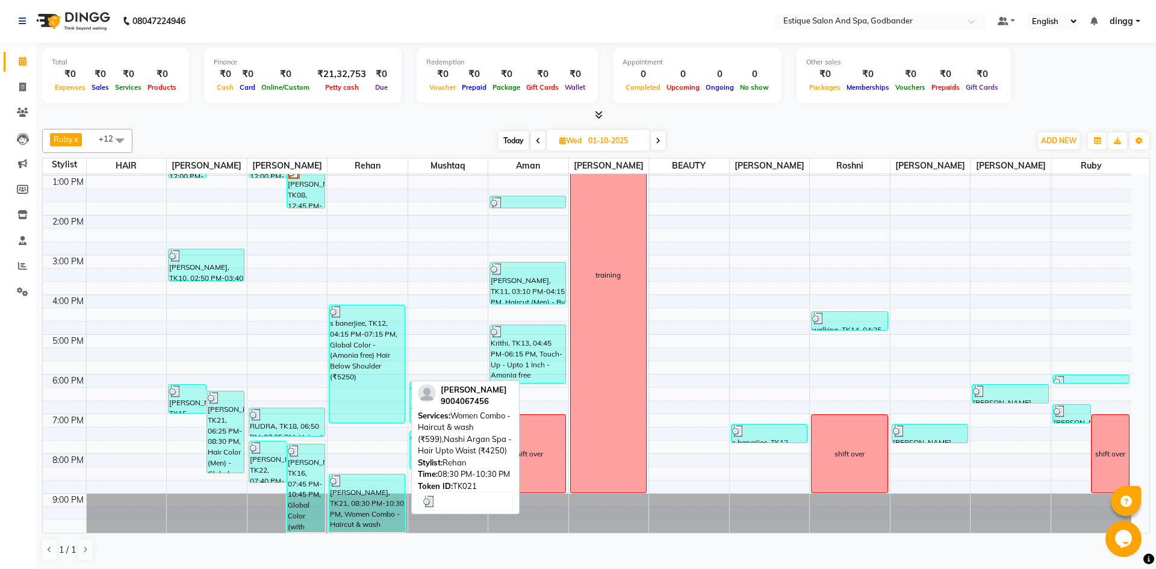
select select "3"
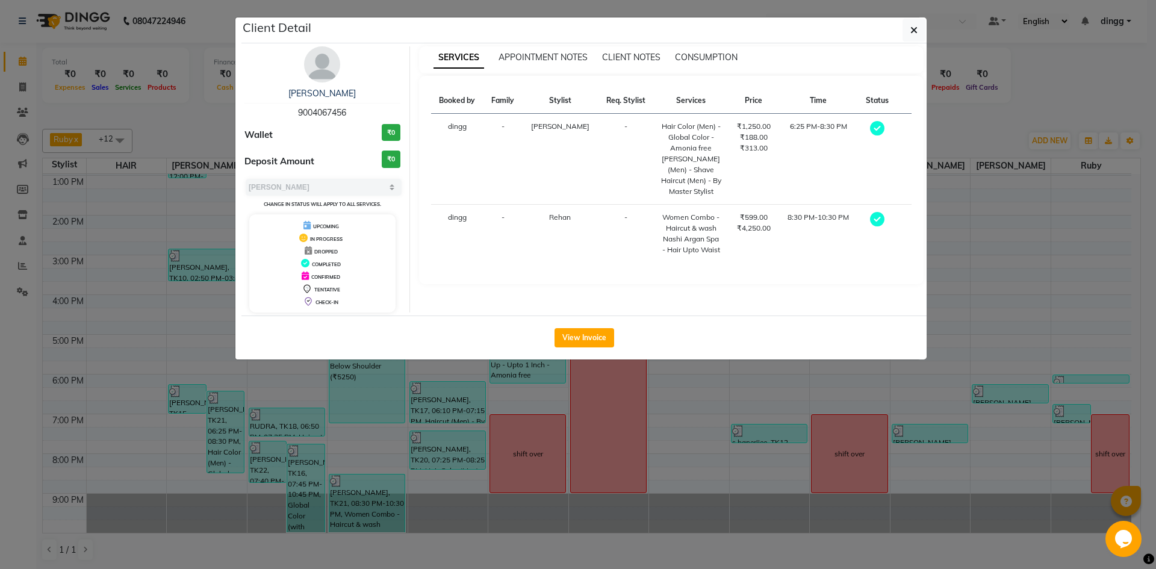
click at [321, 57] on img at bounding box center [322, 64] width 36 height 36
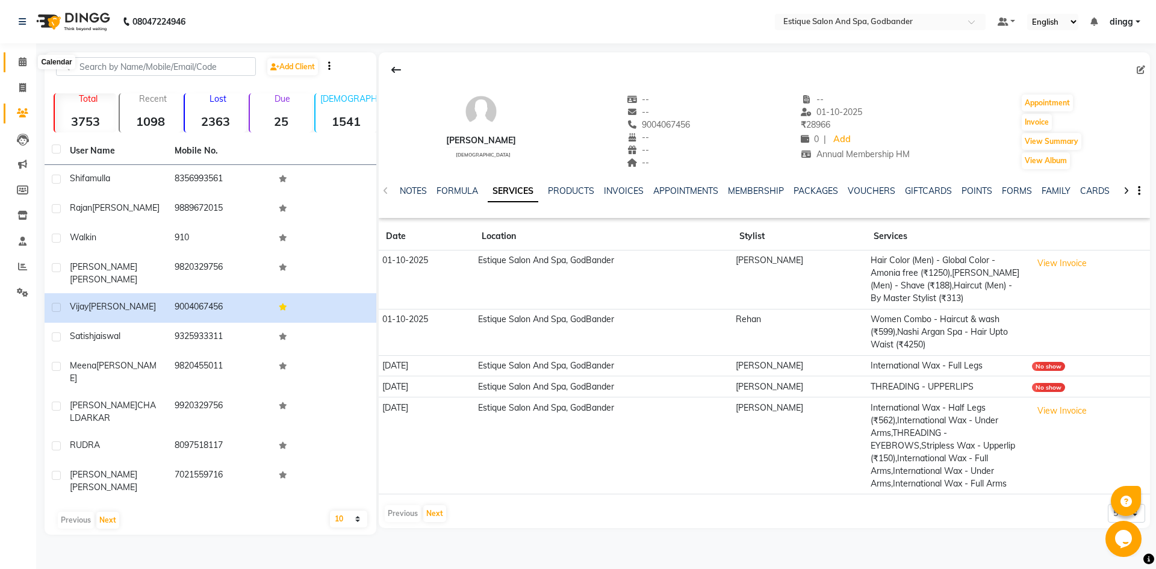
click at [14, 56] on span at bounding box center [22, 62] width 21 height 14
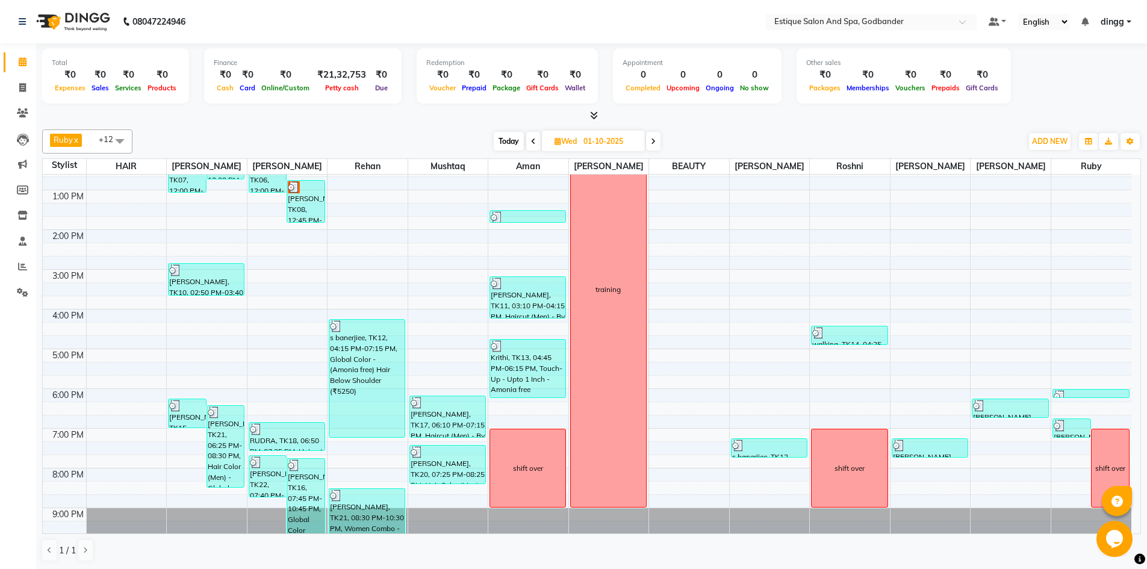
scroll to position [157, 0]
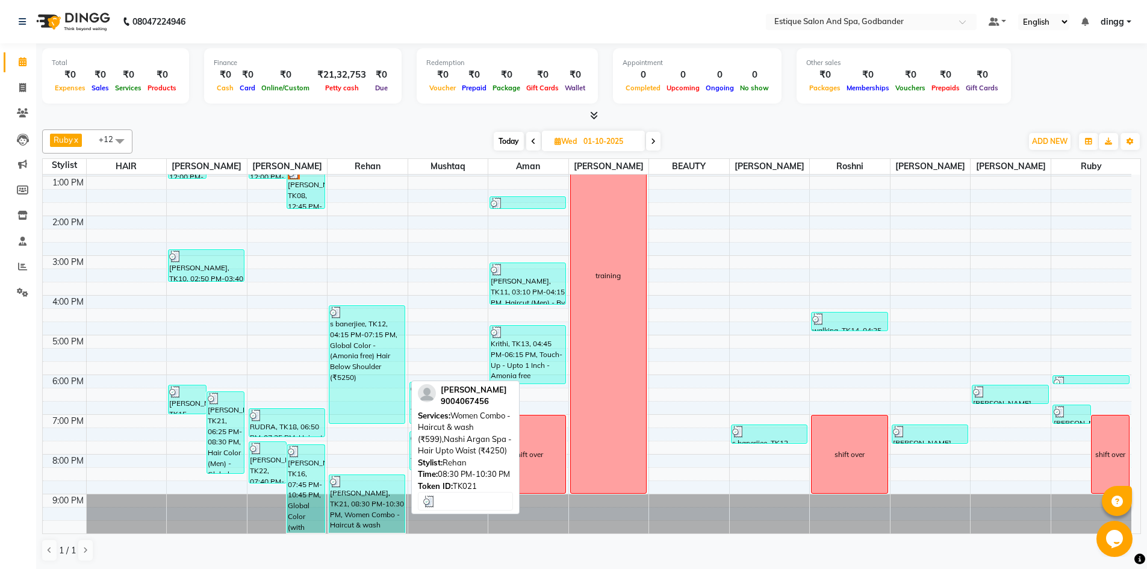
click at [383, 491] on div "[PERSON_NAME], TK21, 08:30 PM-10:30 PM, Women Combo - Haircut & wash (₹599),Nas…" at bounding box center [366, 504] width 75 height 58
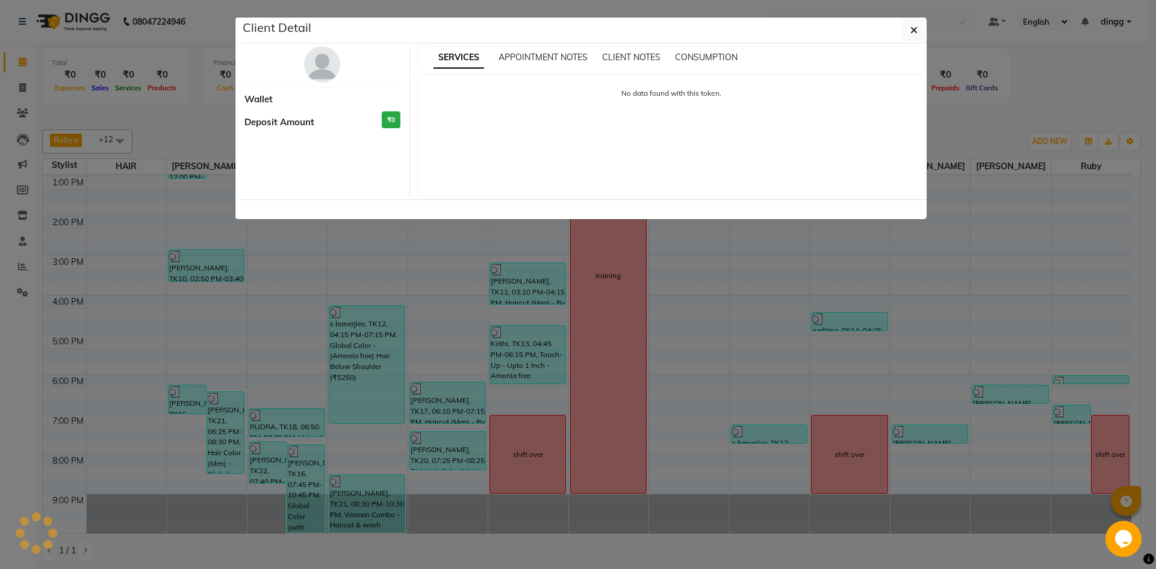
select select "3"
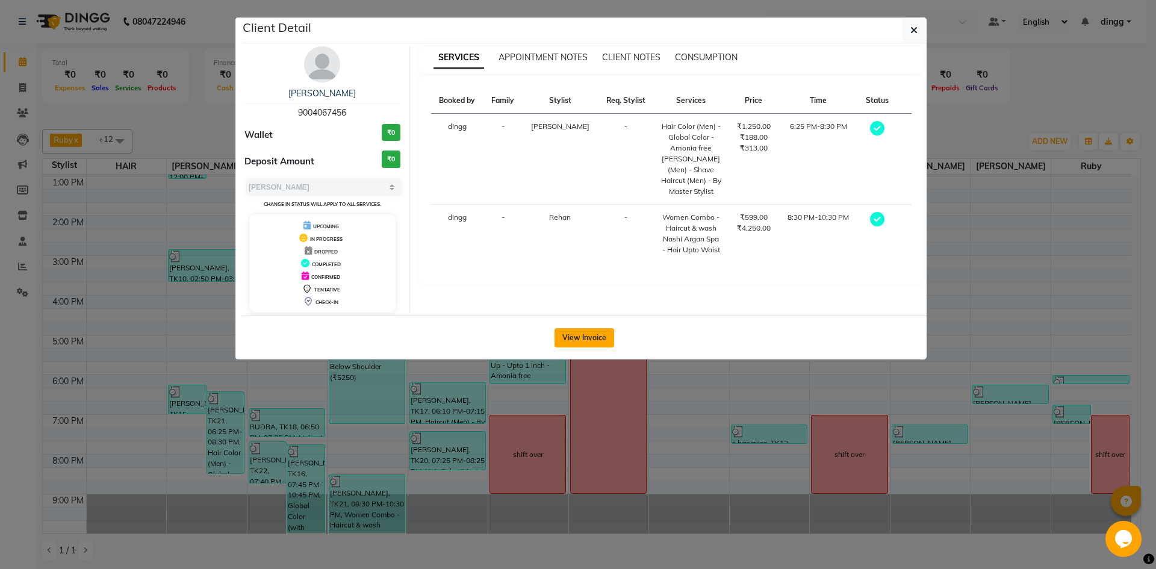
click at [592, 332] on button "View Invoice" at bounding box center [584, 337] width 60 height 19
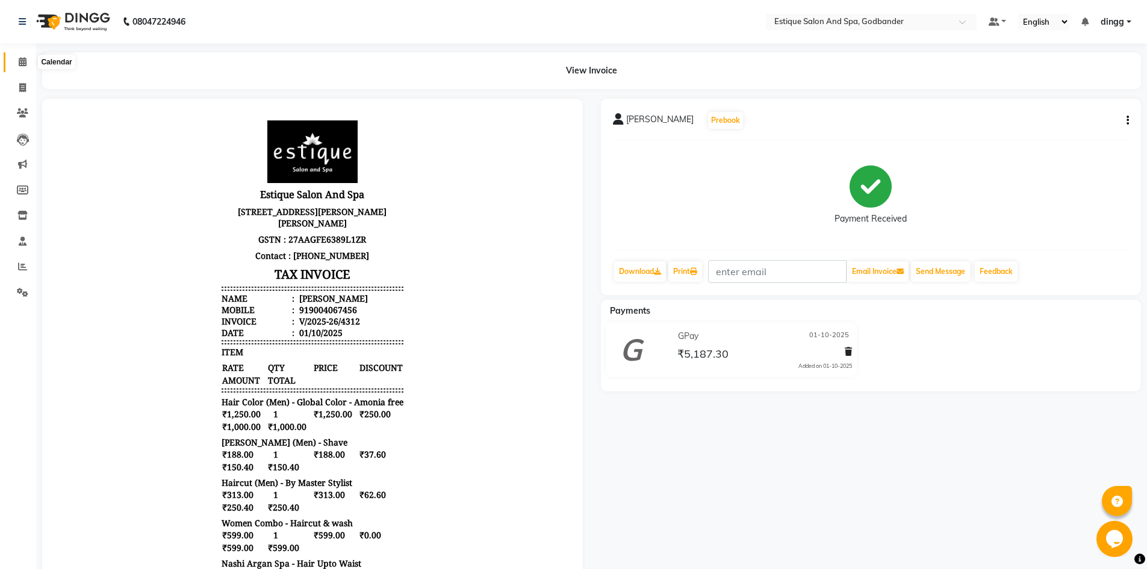
click at [23, 58] on icon at bounding box center [23, 61] width 8 height 9
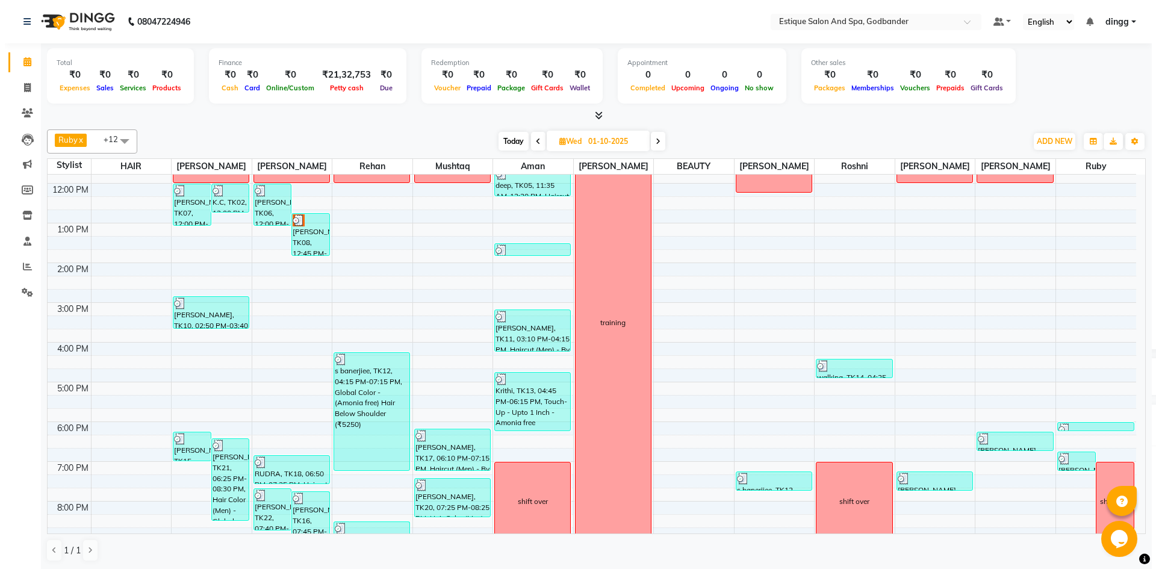
scroll to position [157, 0]
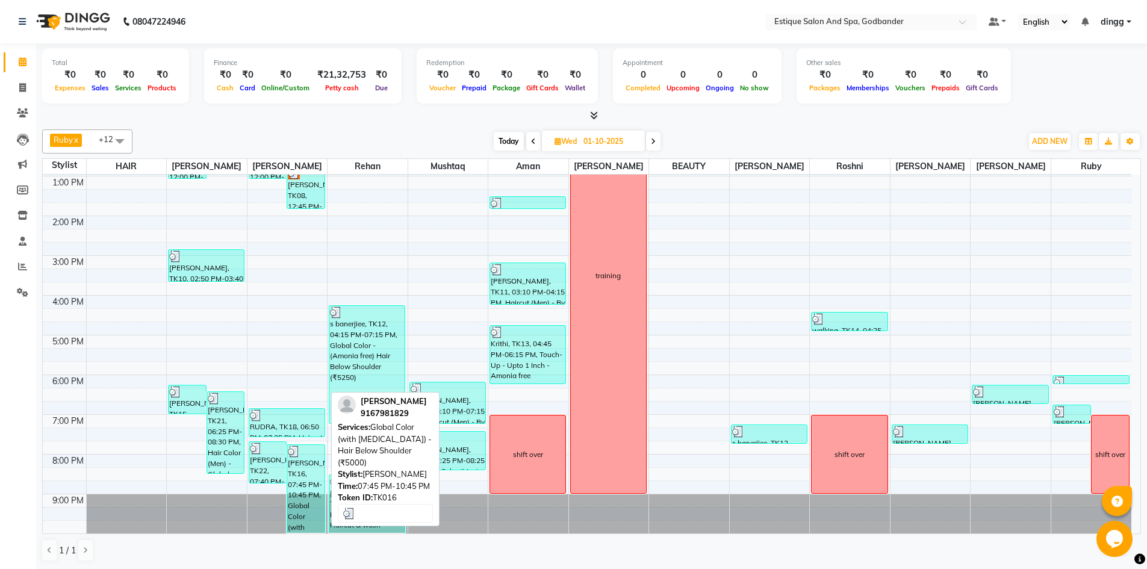
click at [304, 477] on div "[PERSON_NAME], TK16, 07:45 PM-10:45 PM, Global Color (with [MEDICAL_DATA]) - Ha…" at bounding box center [305, 489] width 37 height 88
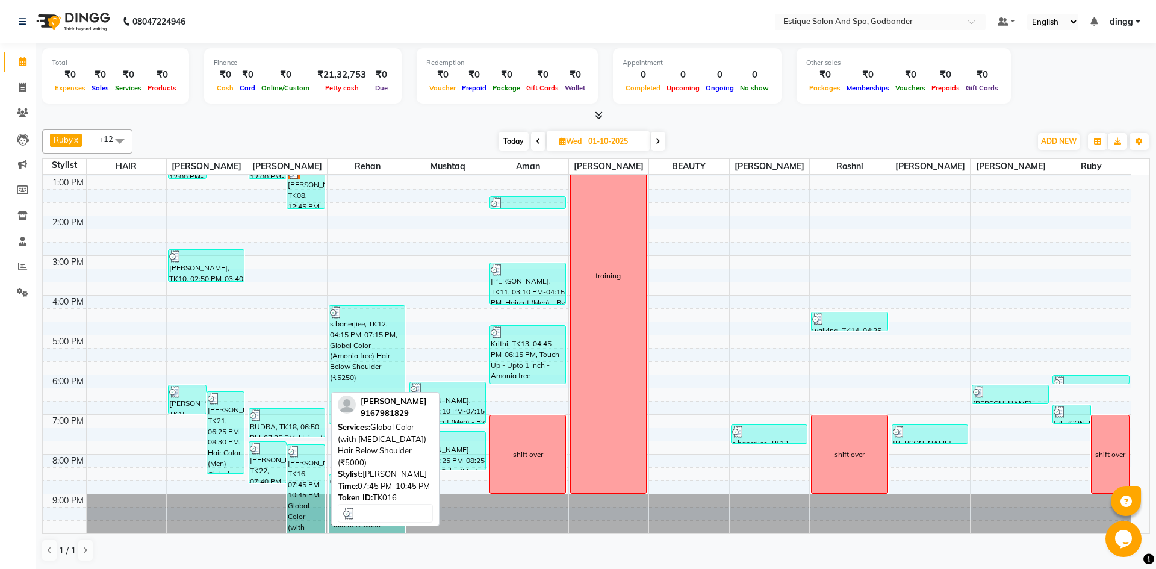
select select "3"
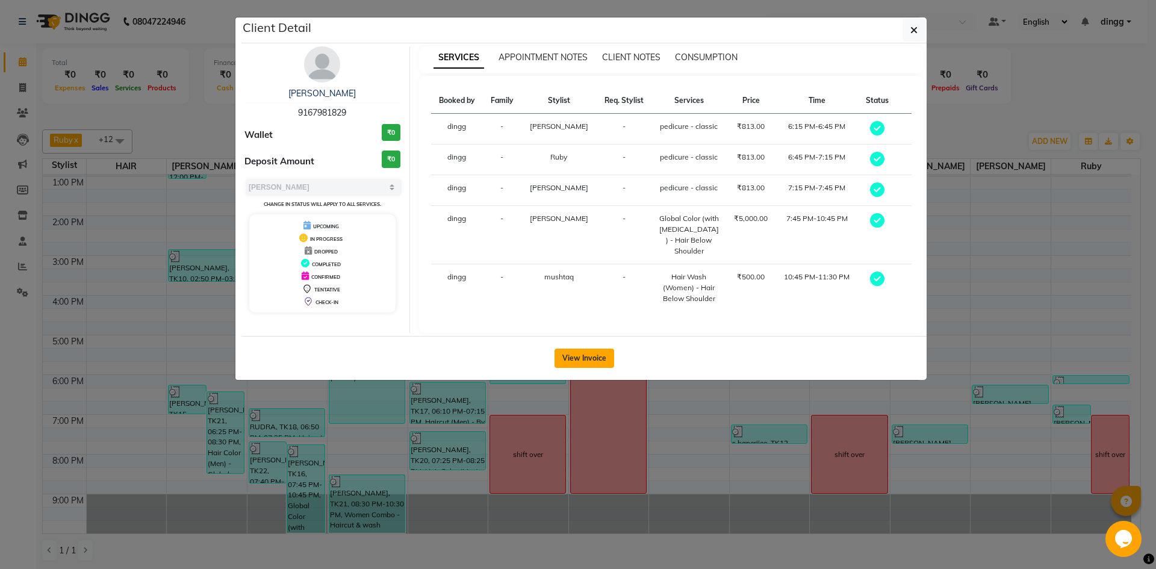
click at [562, 348] on button "View Invoice" at bounding box center [584, 357] width 60 height 19
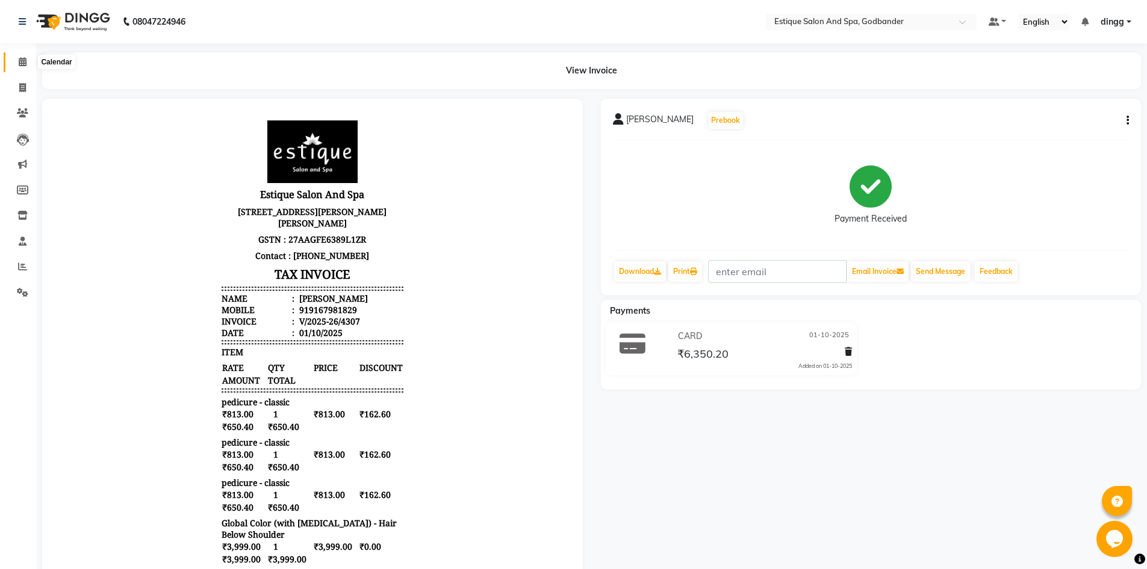
click at [22, 58] on icon at bounding box center [23, 61] width 8 height 9
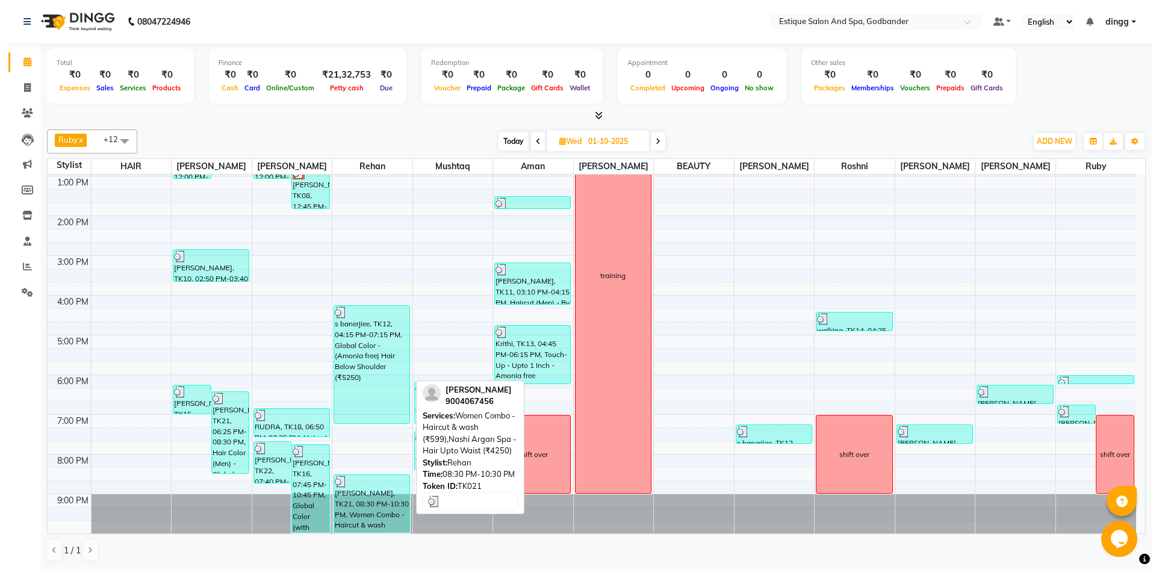
scroll to position [1, 0]
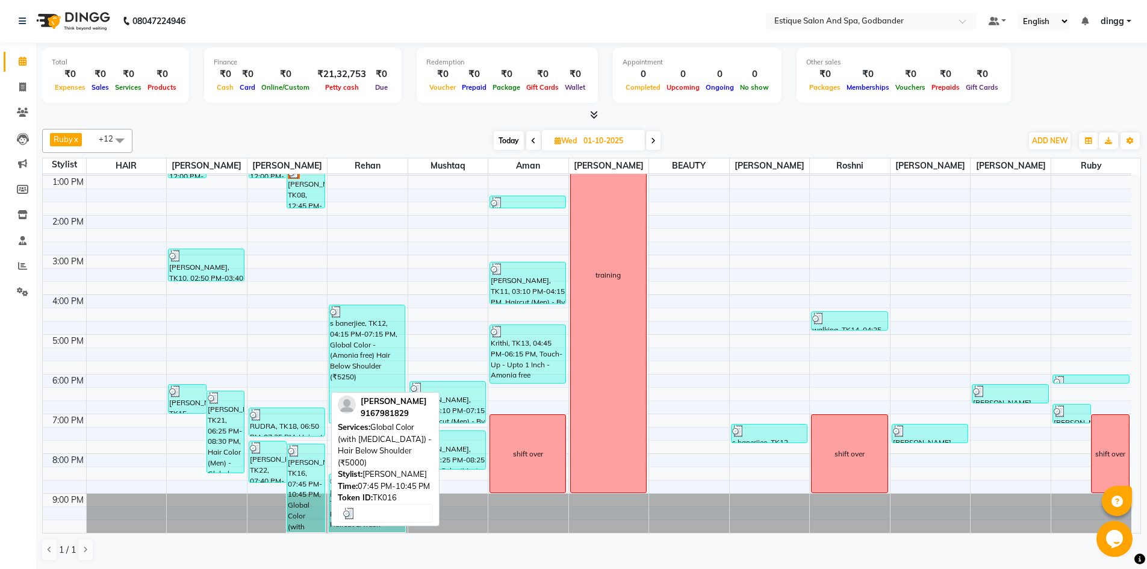
click at [311, 489] on div "[PERSON_NAME], TK16, 07:45 PM-10:45 PM, Global Color (with [MEDICAL_DATA]) - Ha…" at bounding box center [305, 488] width 37 height 88
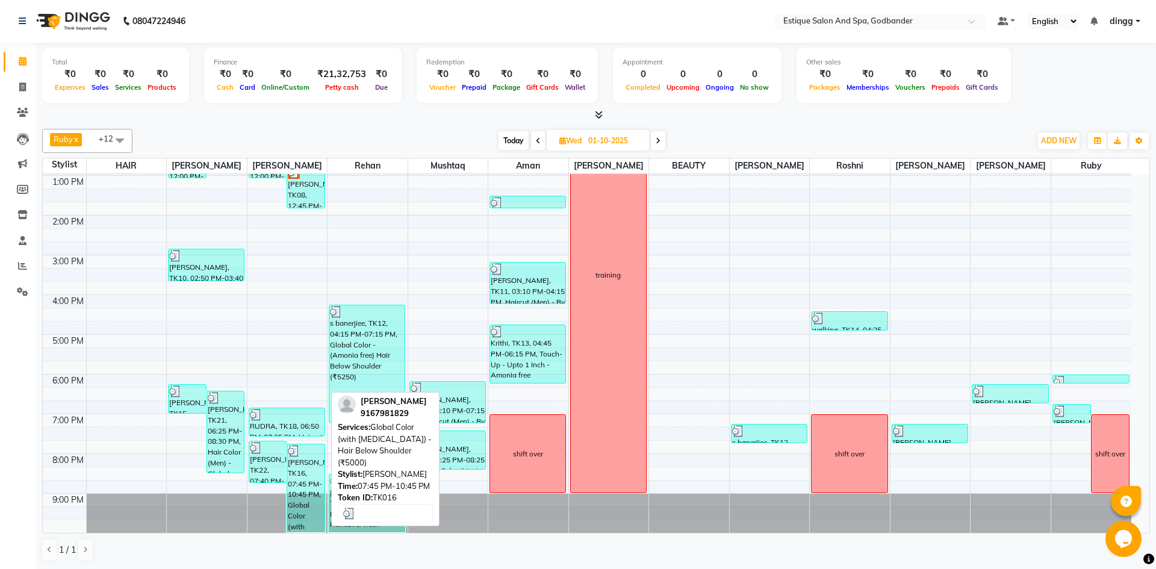
select select "3"
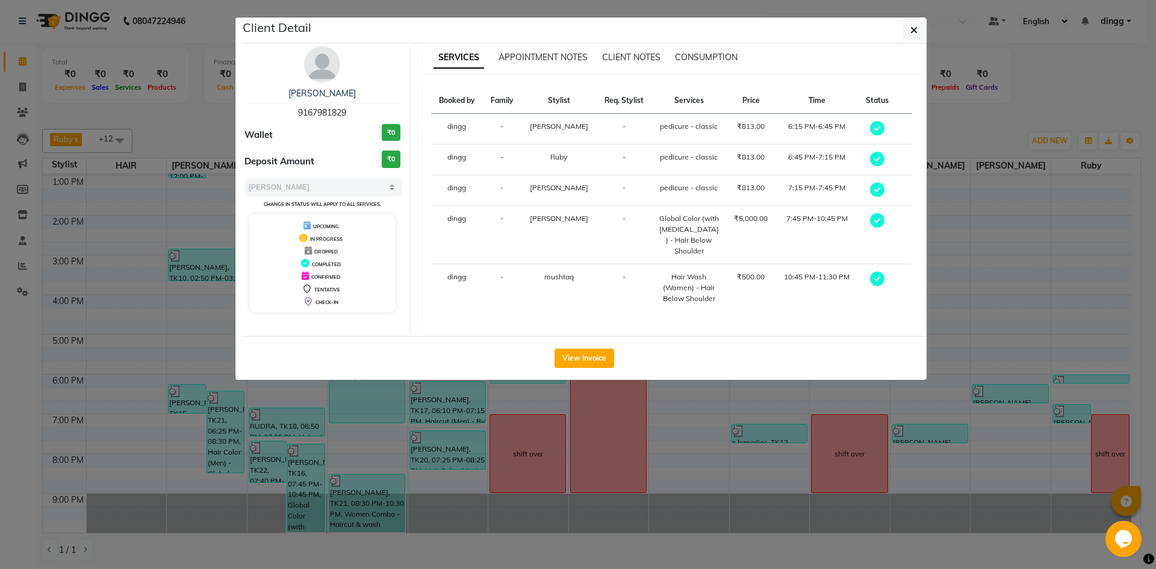
click at [334, 75] on img at bounding box center [322, 64] width 36 height 36
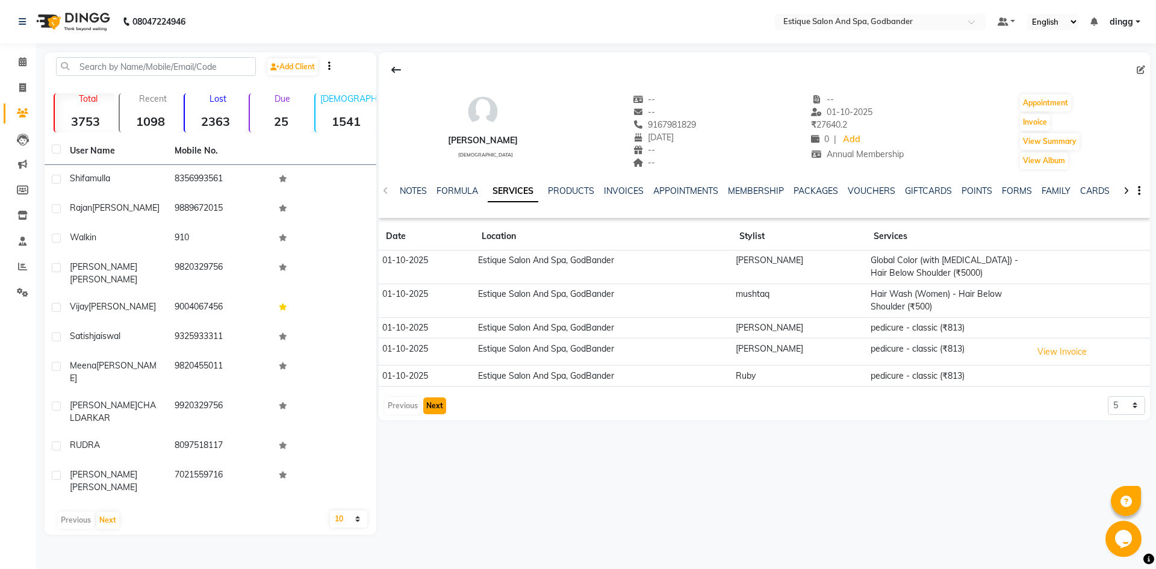
click at [433, 408] on button "Next" at bounding box center [434, 405] width 23 height 17
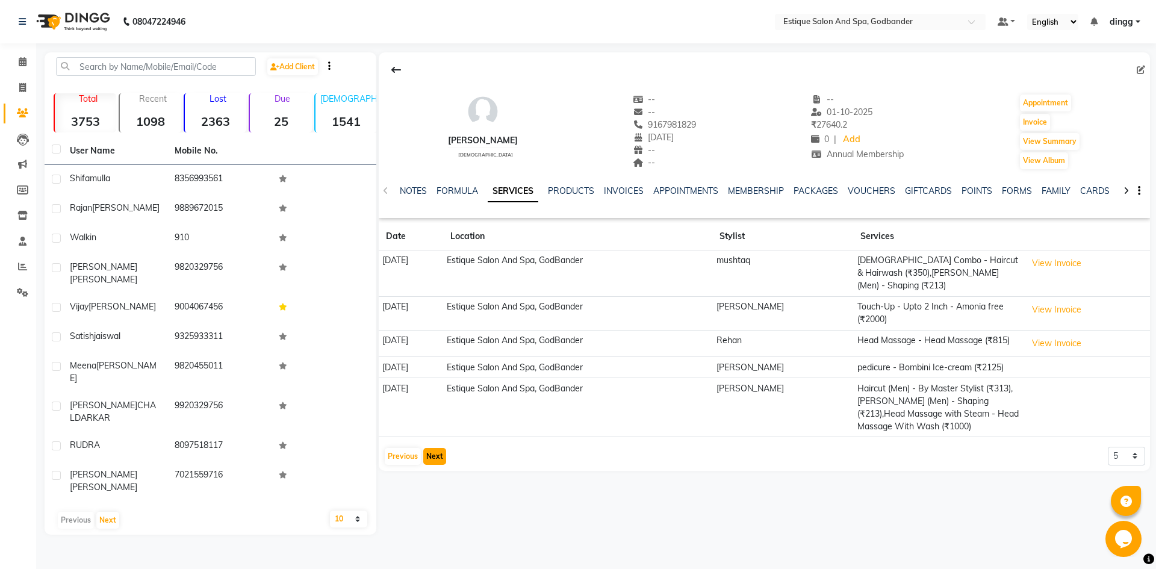
click at [432, 448] on button "Next" at bounding box center [434, 456] width 23 height 17
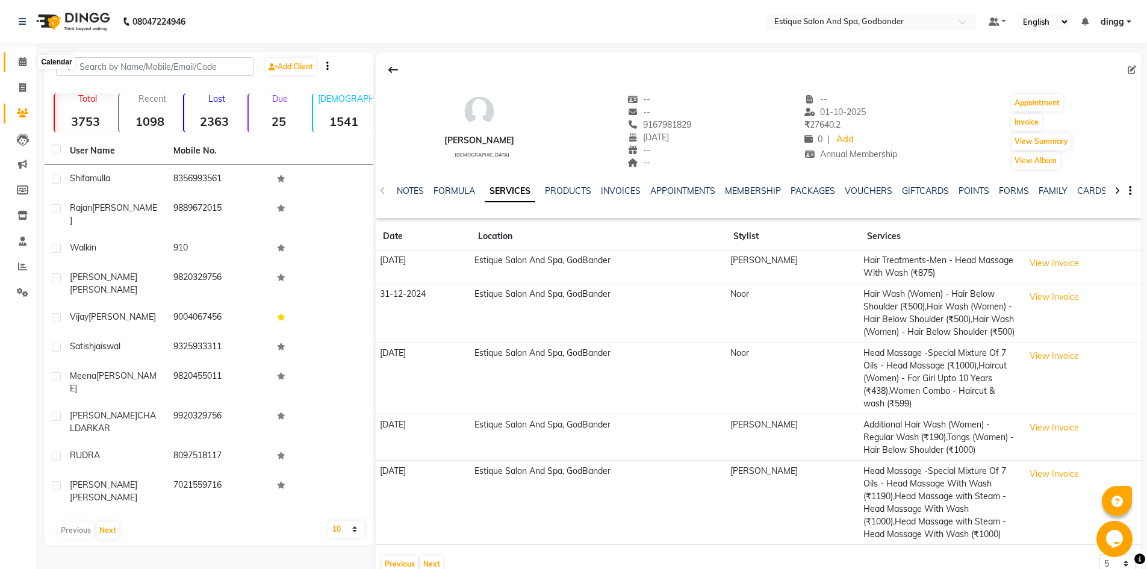
click at [19, 59] on icon at bounding box center [23, 61] width 8 height 9
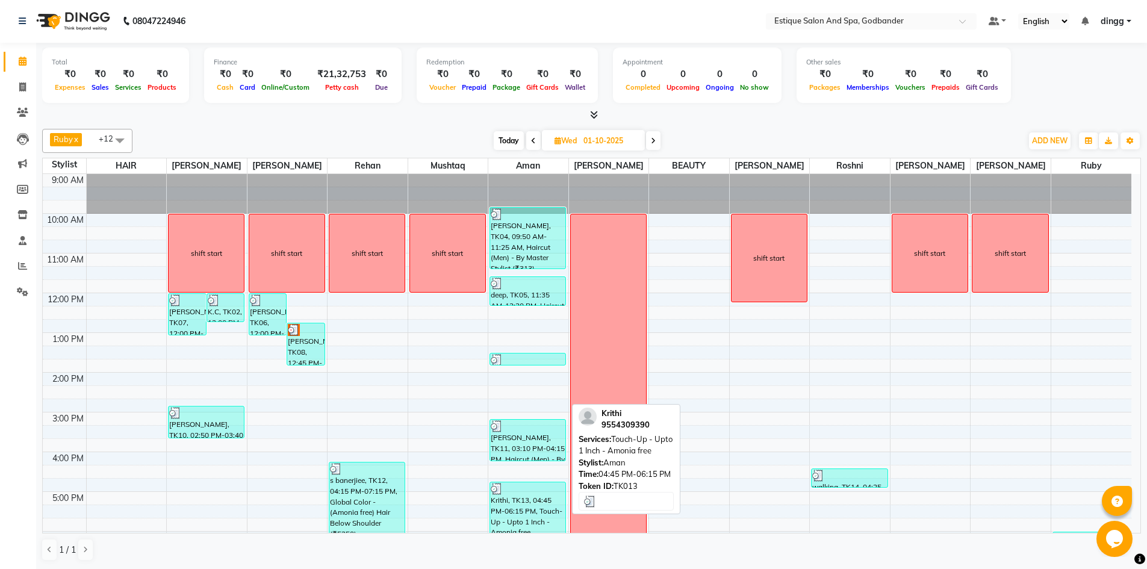
click at [517, 515] on div "Krithi, TK13, 04:45 PM-06:15 PM, Touch-Up - Upto 1 Inch - Amonia free" at bounding box center [527, 511] width 75 height 58
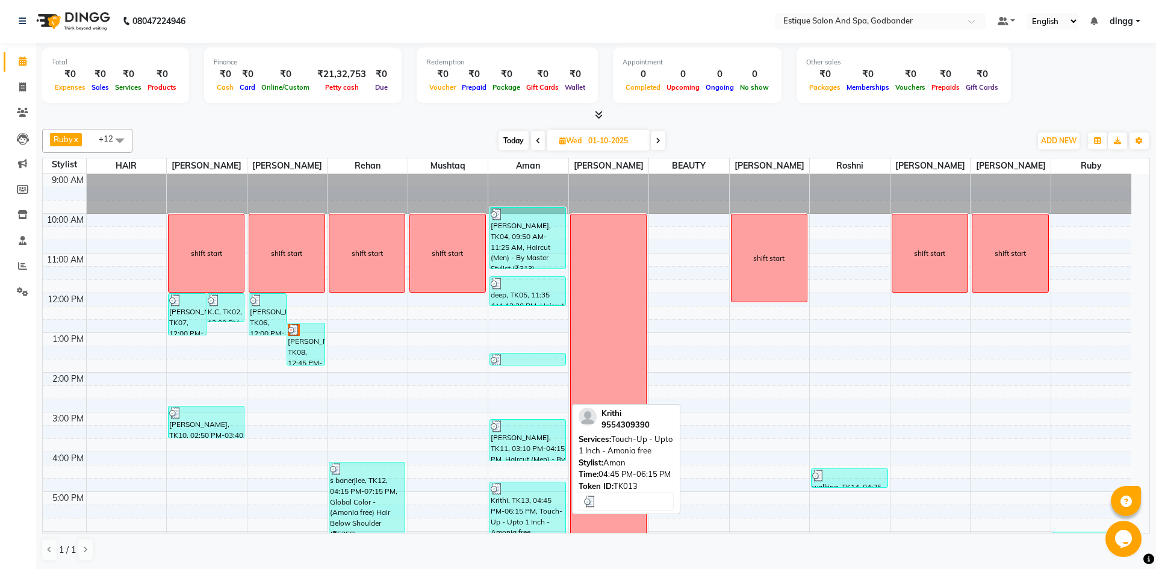
select select "3"
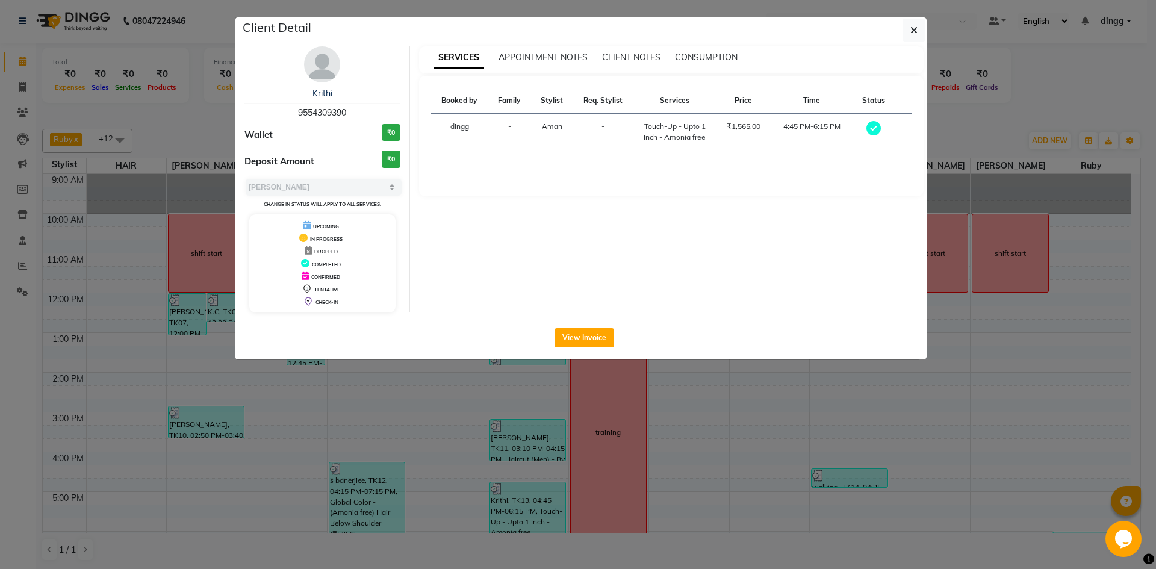
click at [323, 67] on img at bounding box center [322, 64] width 36 height 36
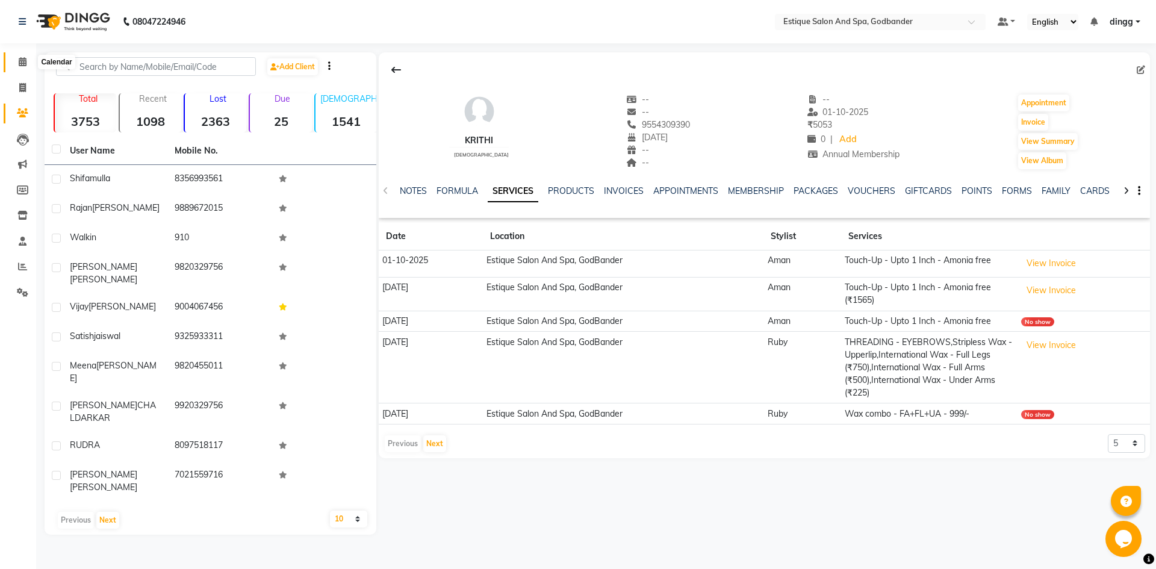
click at [19, 61] on icon at bounding box center [23, 61] width 8 height 9
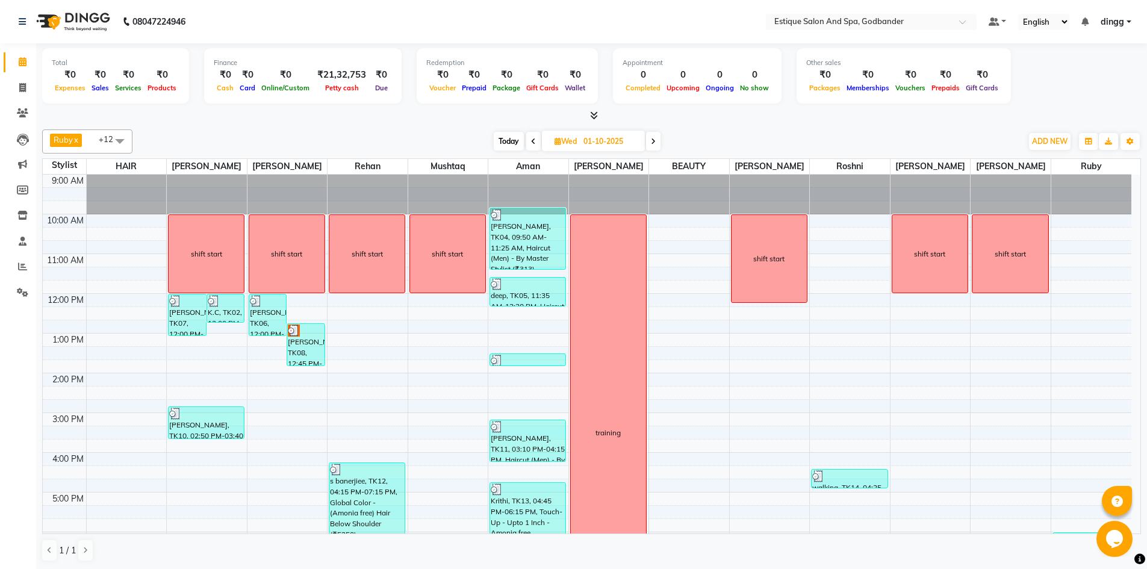
click at [528, 135] on span at bounding box center [533, 141] width 14 height 19
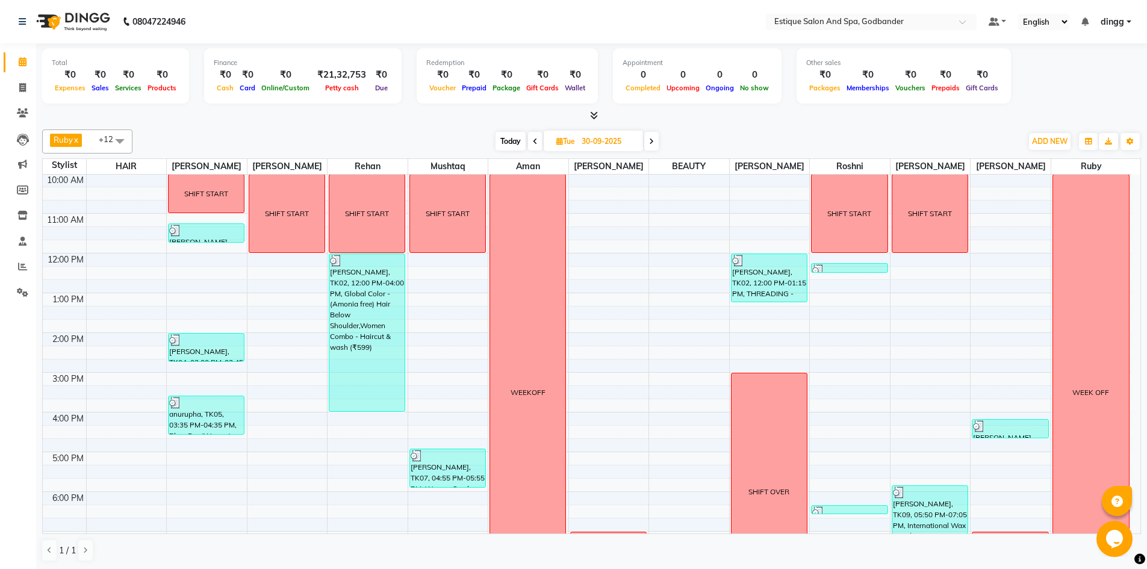
click at [530, 140] on span at bounding box center [535, 141] width 14 height 19
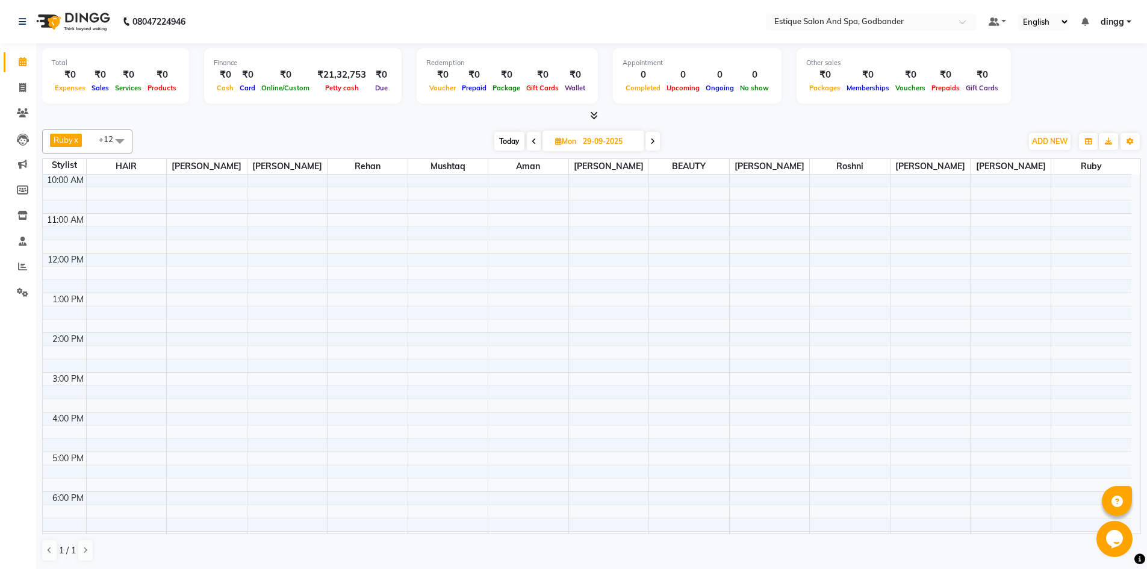
scroll to position [40, 0]
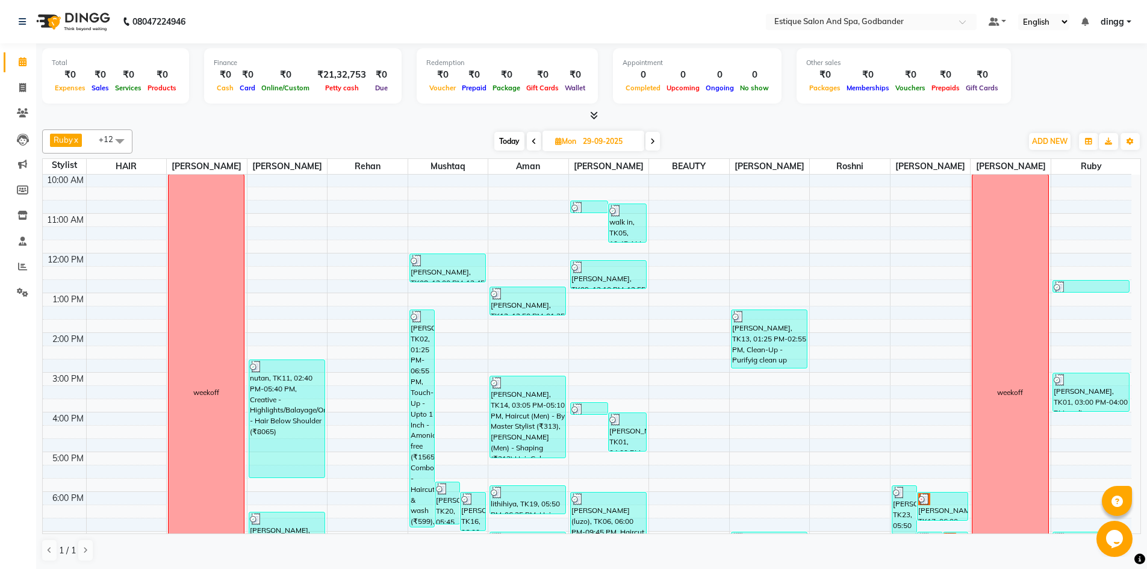
click at [531, 140] on icon at bounding box center [533, 141] width 5 height 7
type input "28-09-2025"
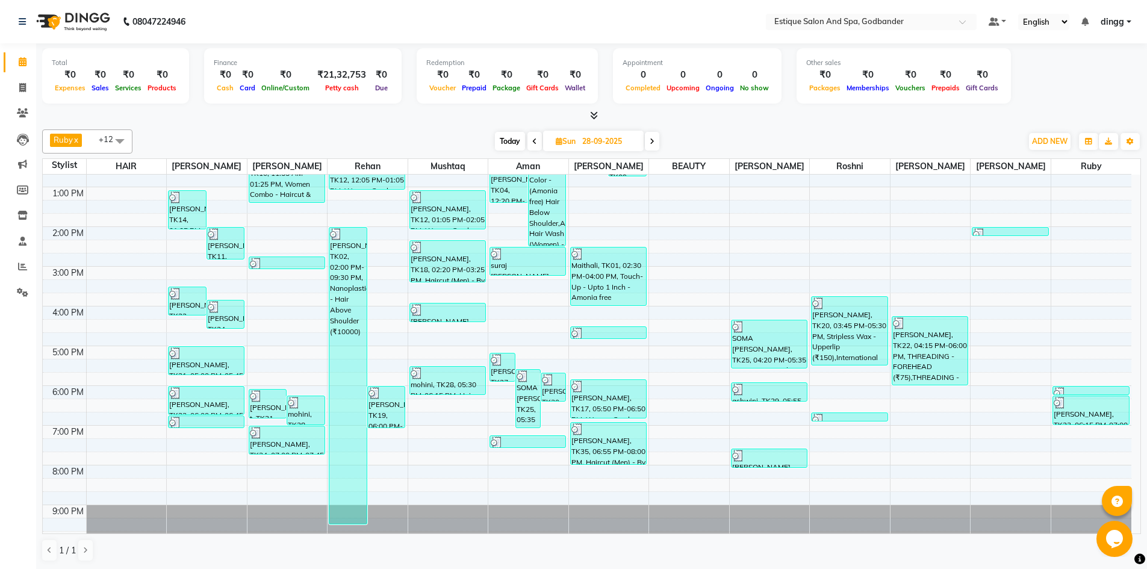
scroll to position [157, 0]
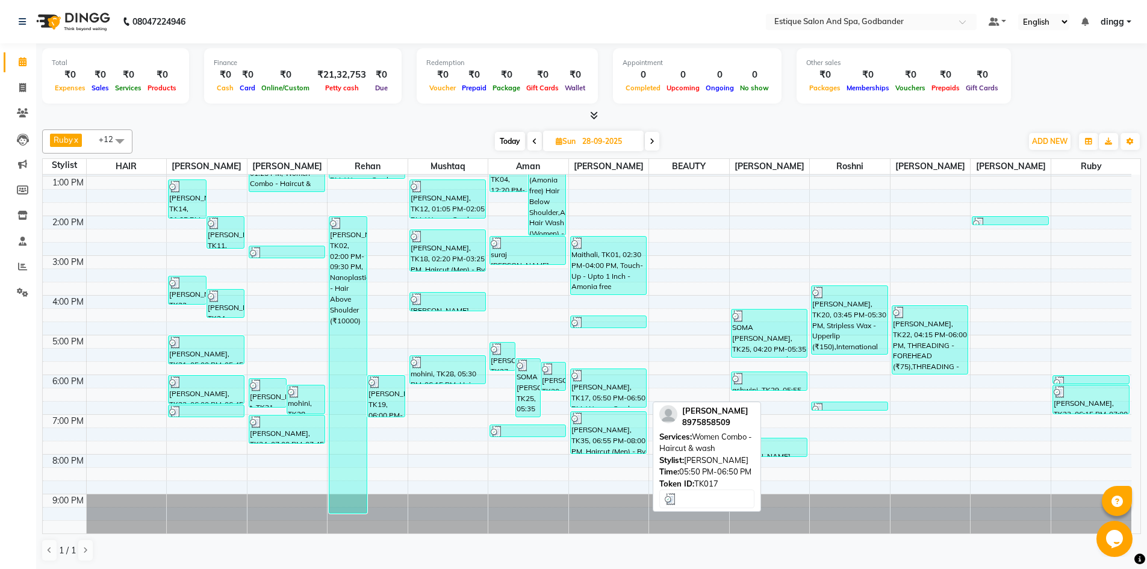
click at [592, 380] on div at bounding box center [608, 376] width 74 height 12
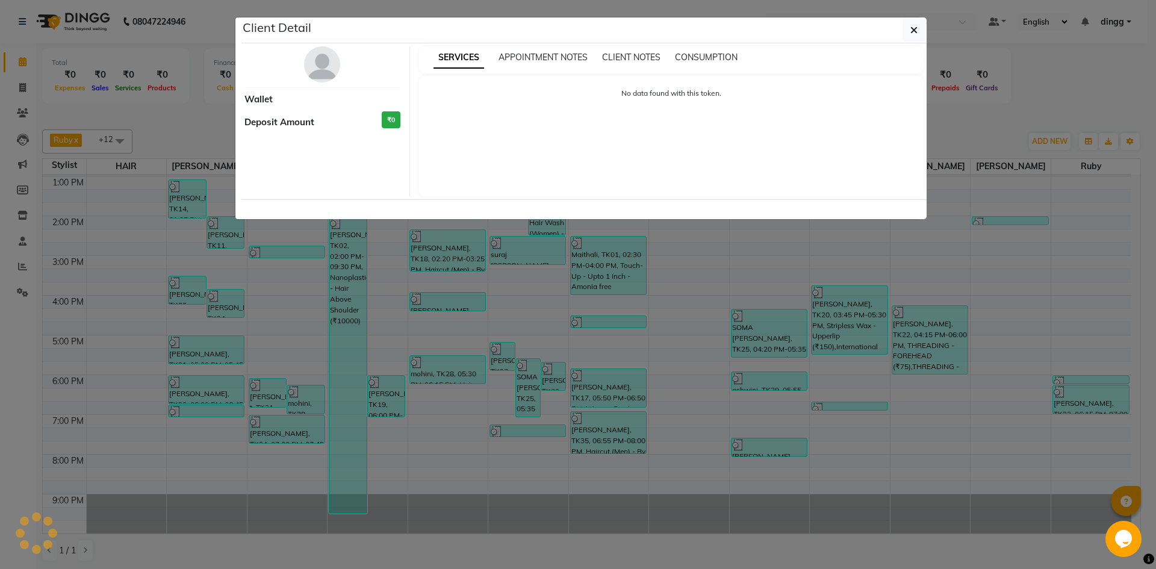
select select "3"
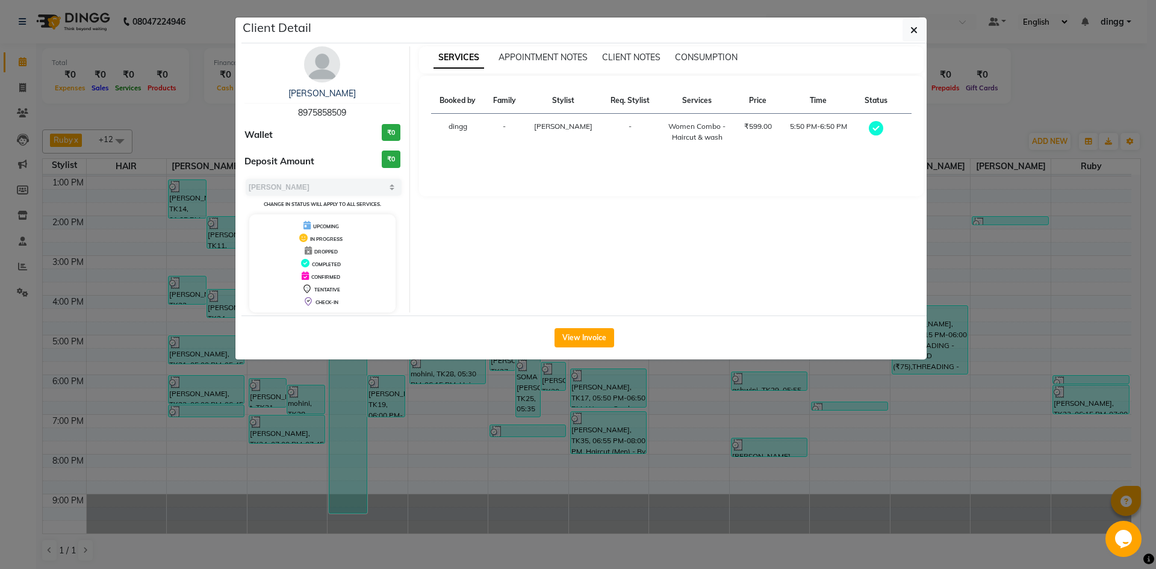
click at [321, 54] on img at bounding box center [322, 64] width 36 height 36
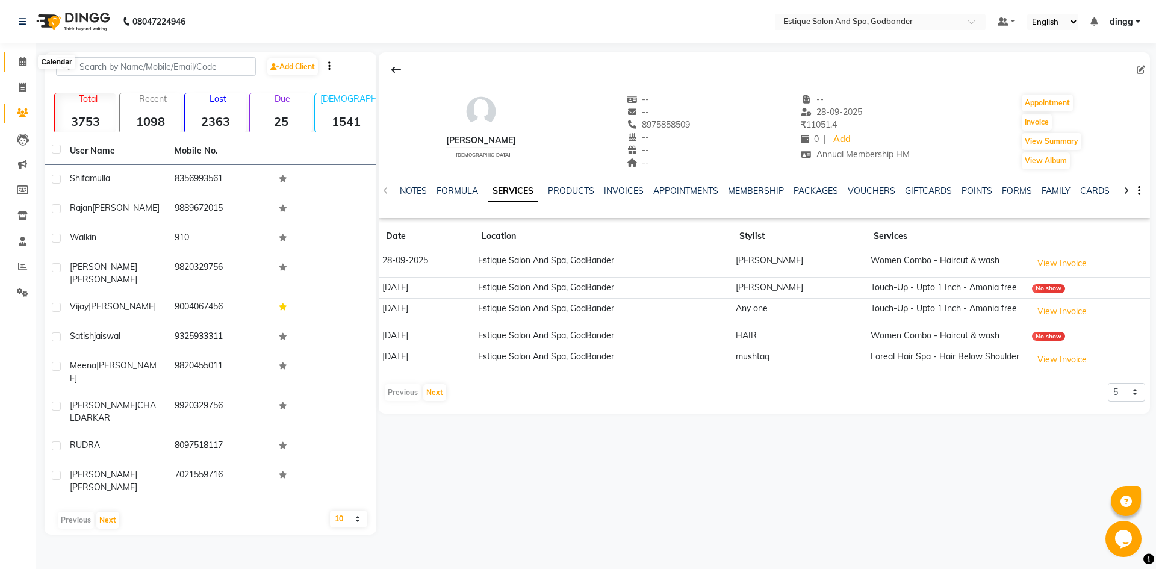
click at [22, 58] on icon at bounding box center [23, 61] width 8 height 9
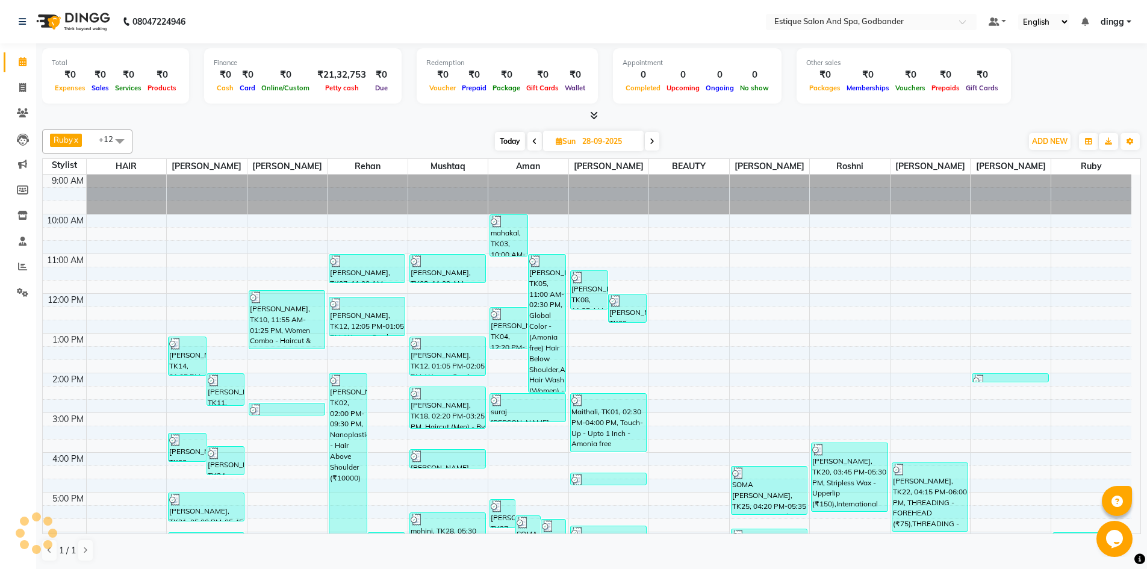
scroll to position [40, 0]
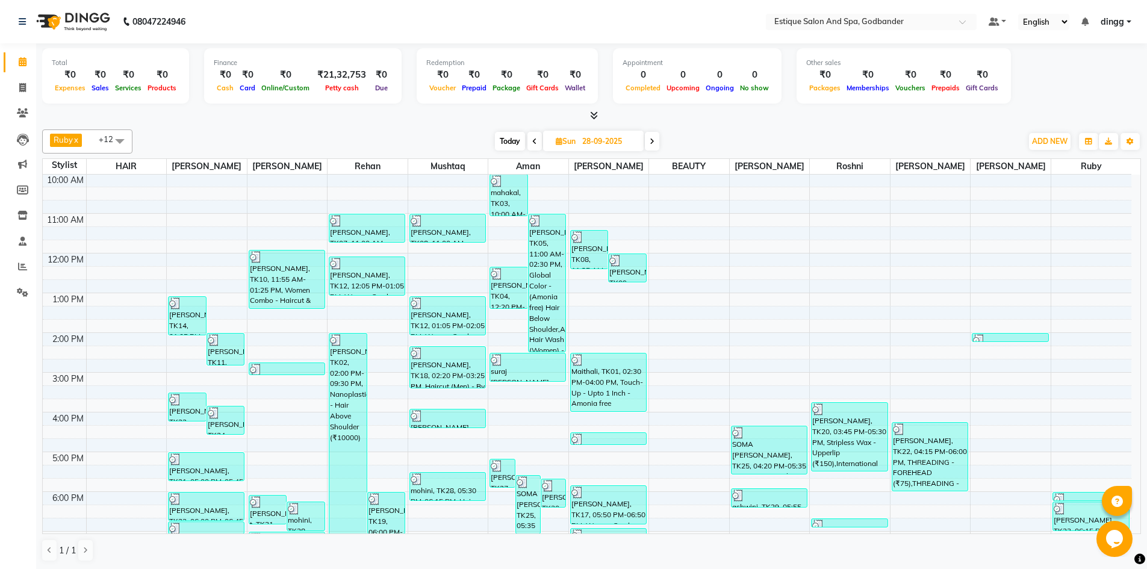
click at [509, 137] on span "Today" at bounding box center [510, 141] width 30 height 19
type input "02-10-2025"
